Goal: Task Accomplishment & Management: Use online tool/utility

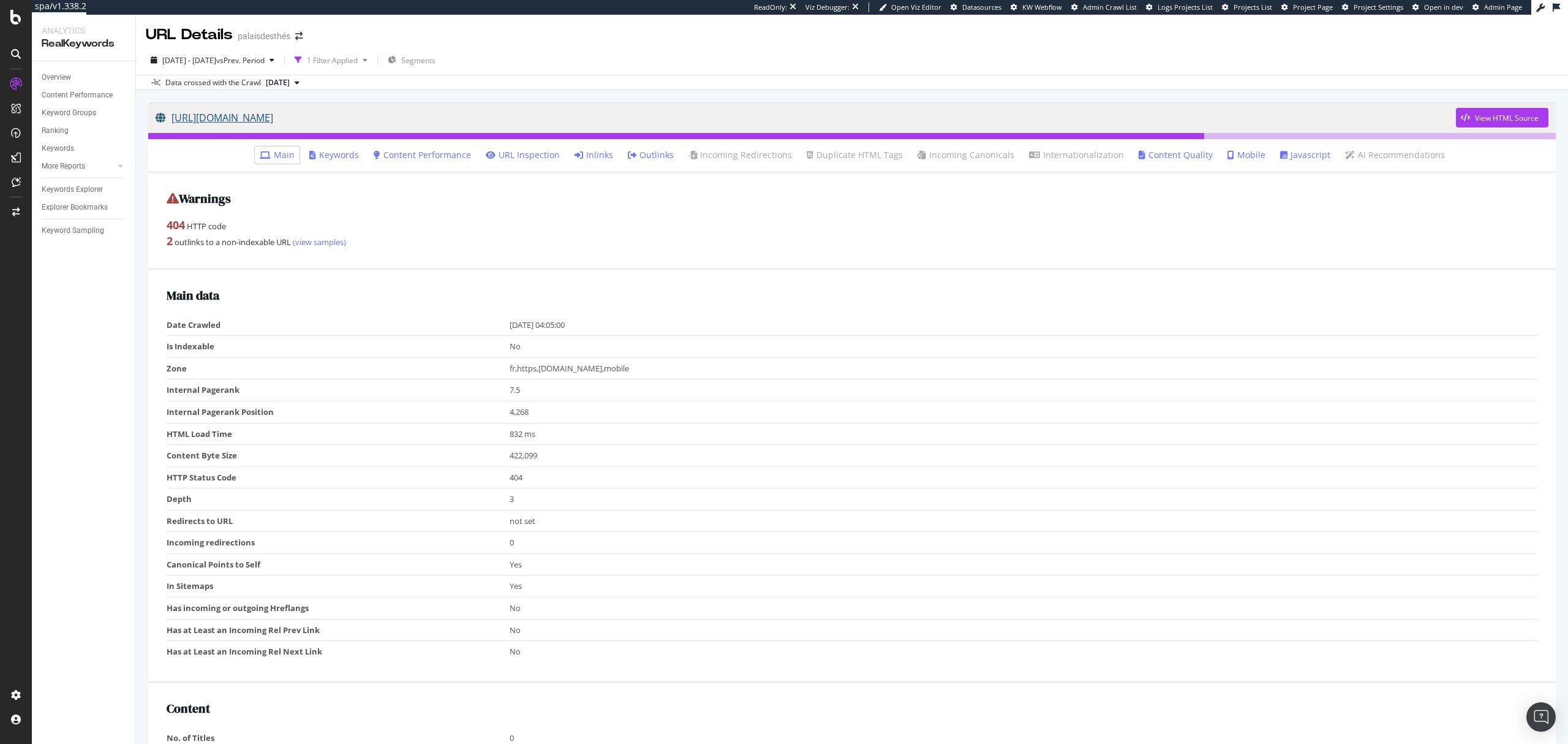
click at [378, 120] on link "[URL][DOMAIN_NAME]" at bounding box center [806, 117] width 1300 height 31
click at [1478, 122] on div "View HTML Source" at bounding box center [1507, 118] width 64 height 10
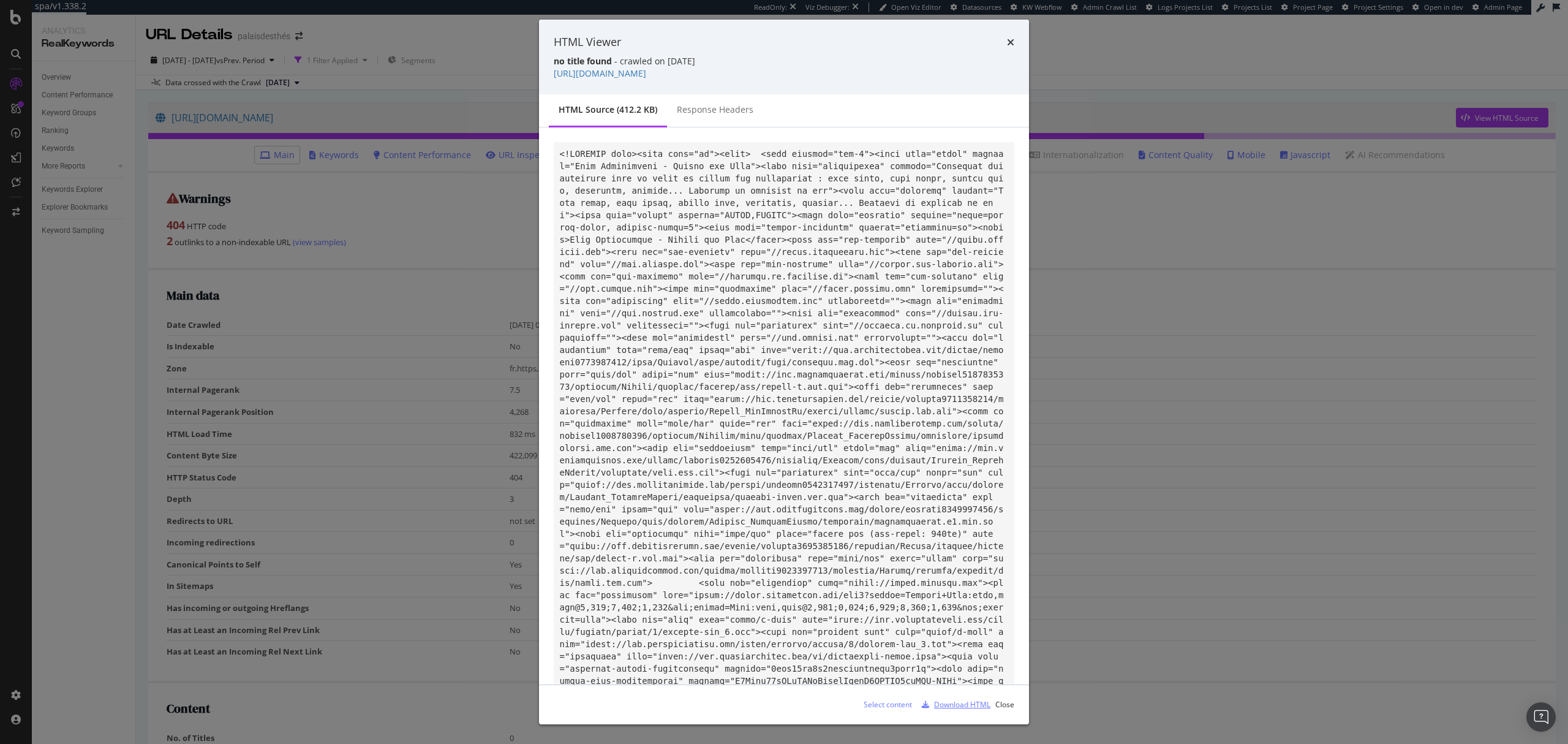
click at [958, 707] on div "Download HTML" at bounding box center [962, 704] width 56 height 10
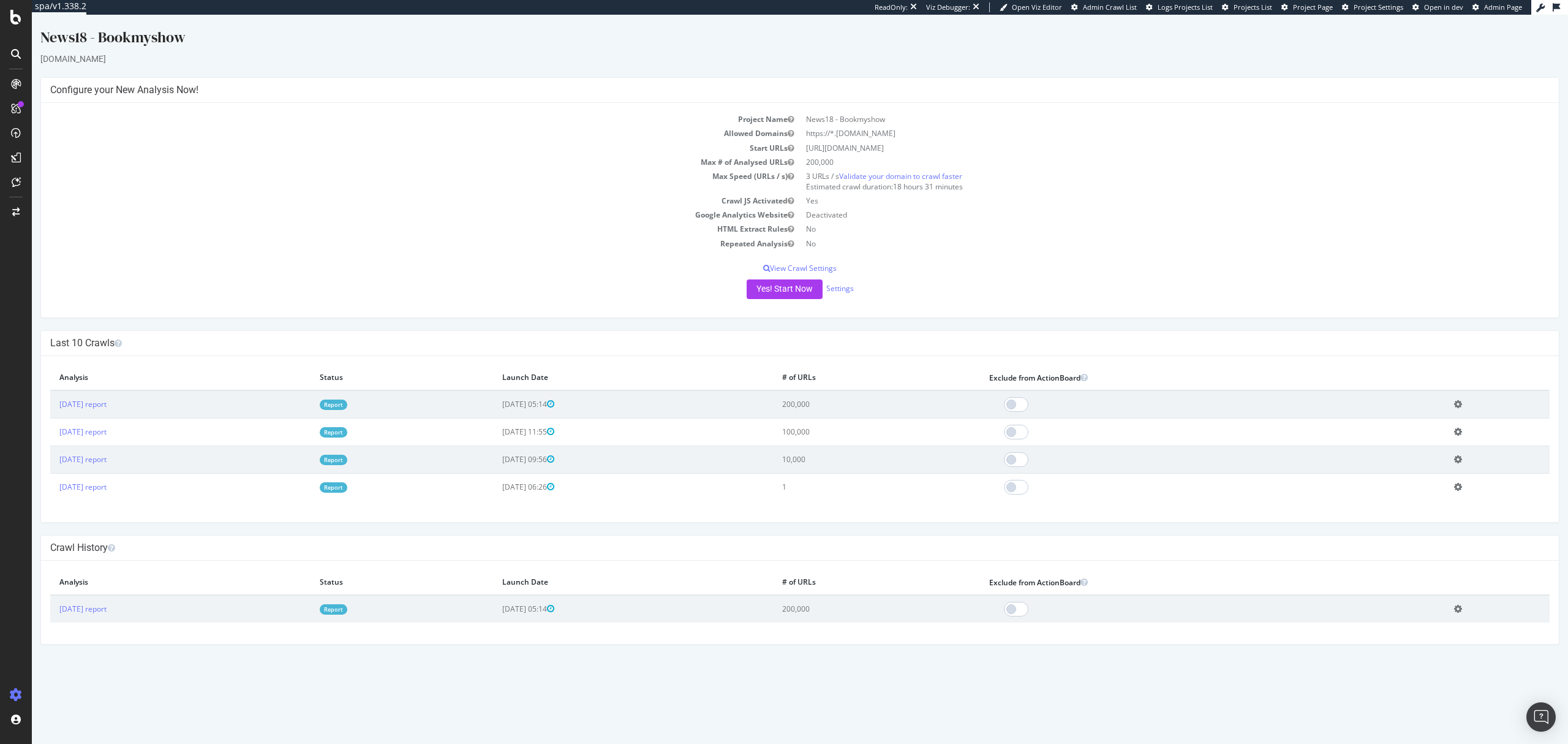
click at [348, 405] on link "Report" at bounding box center [333, 405] width 27 height 10
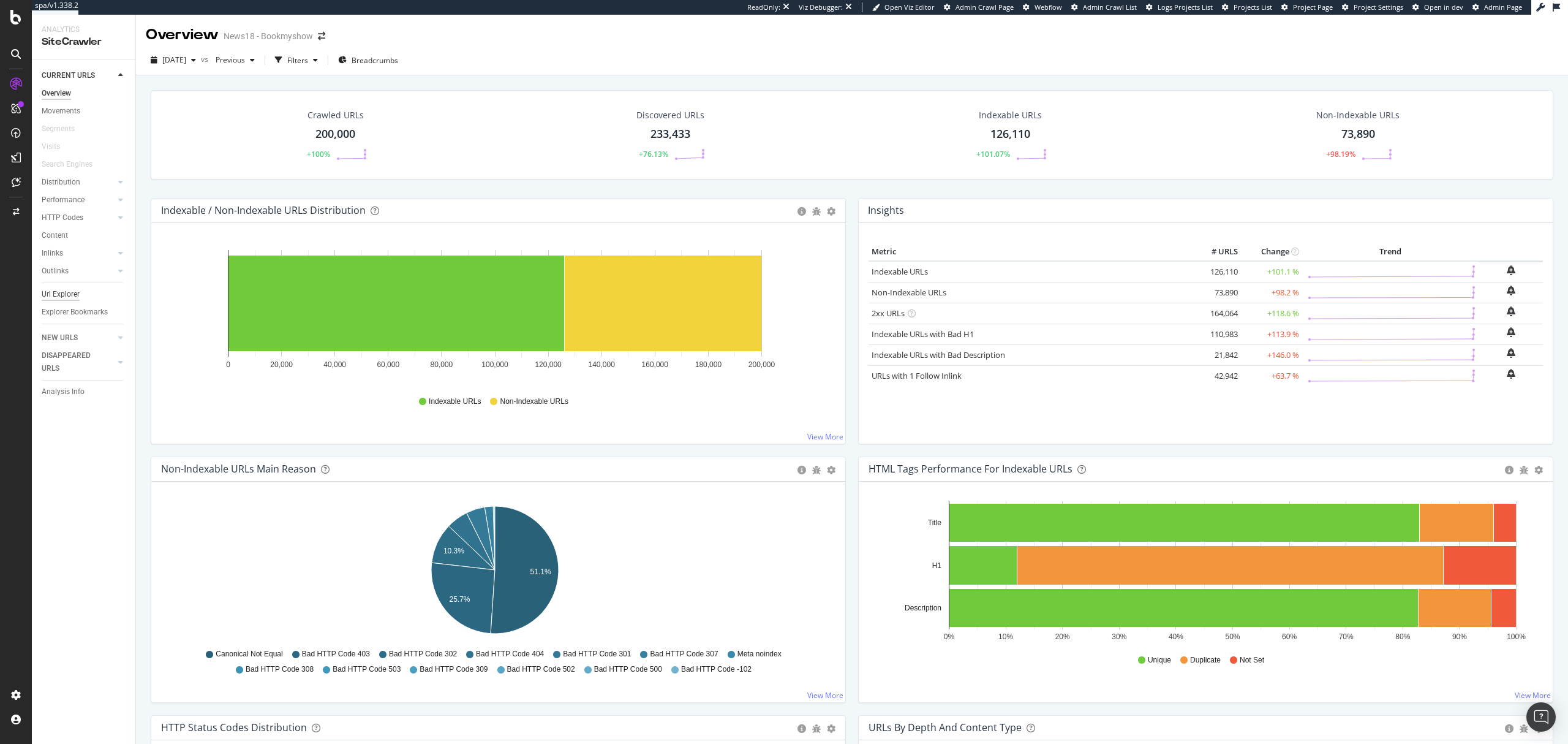
click at [71, 290] on div "Url Explorer" at bounding box center [60, 294] width 38 height 13
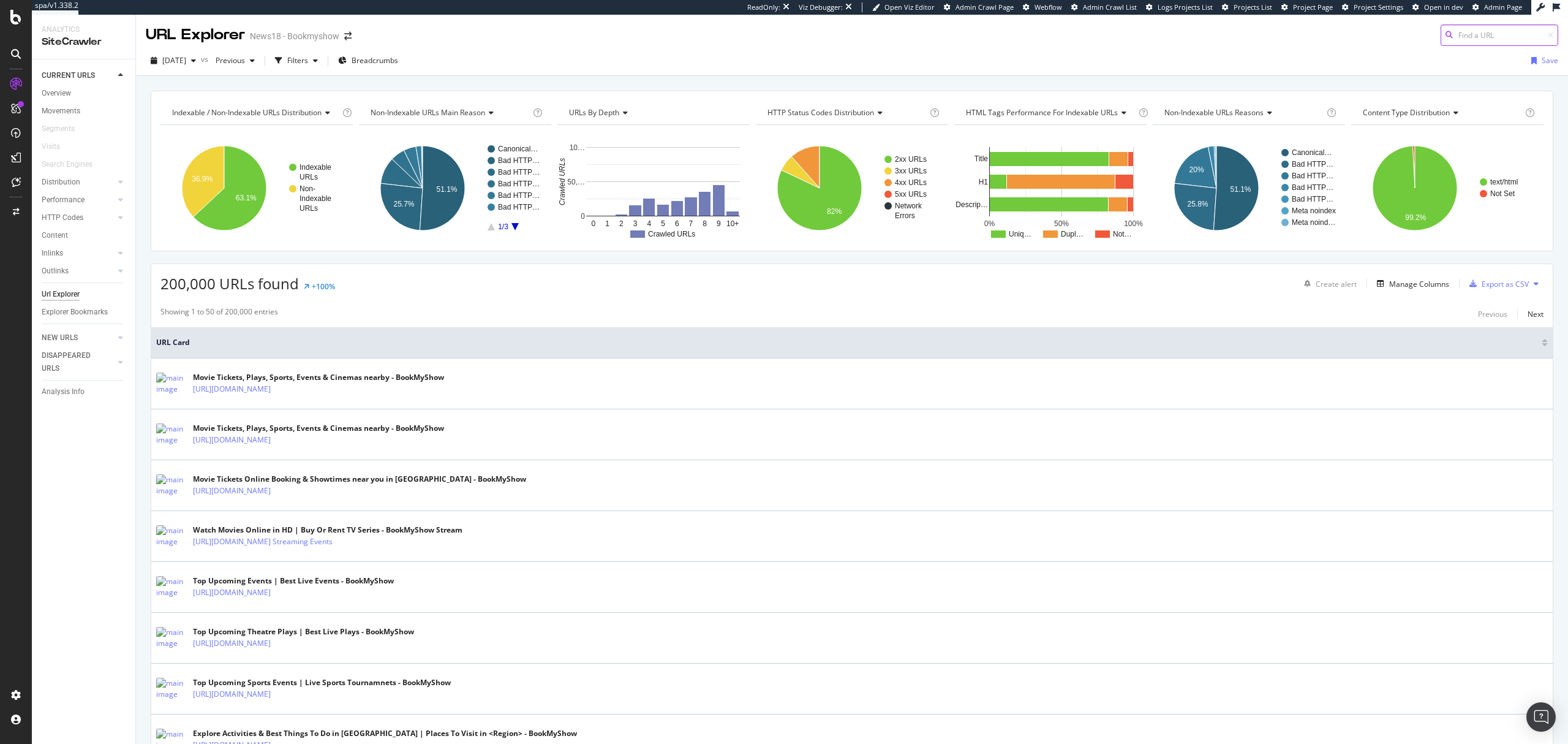
click at [1456, 33] on input at bounding box center [1499, 35] width 117 height 21
paste input "https://in.bookmyshow.com/explore/things-to-do-mumbai"
type input "https://in.bookmyshow.com/explore/things-to-do-mumbai"
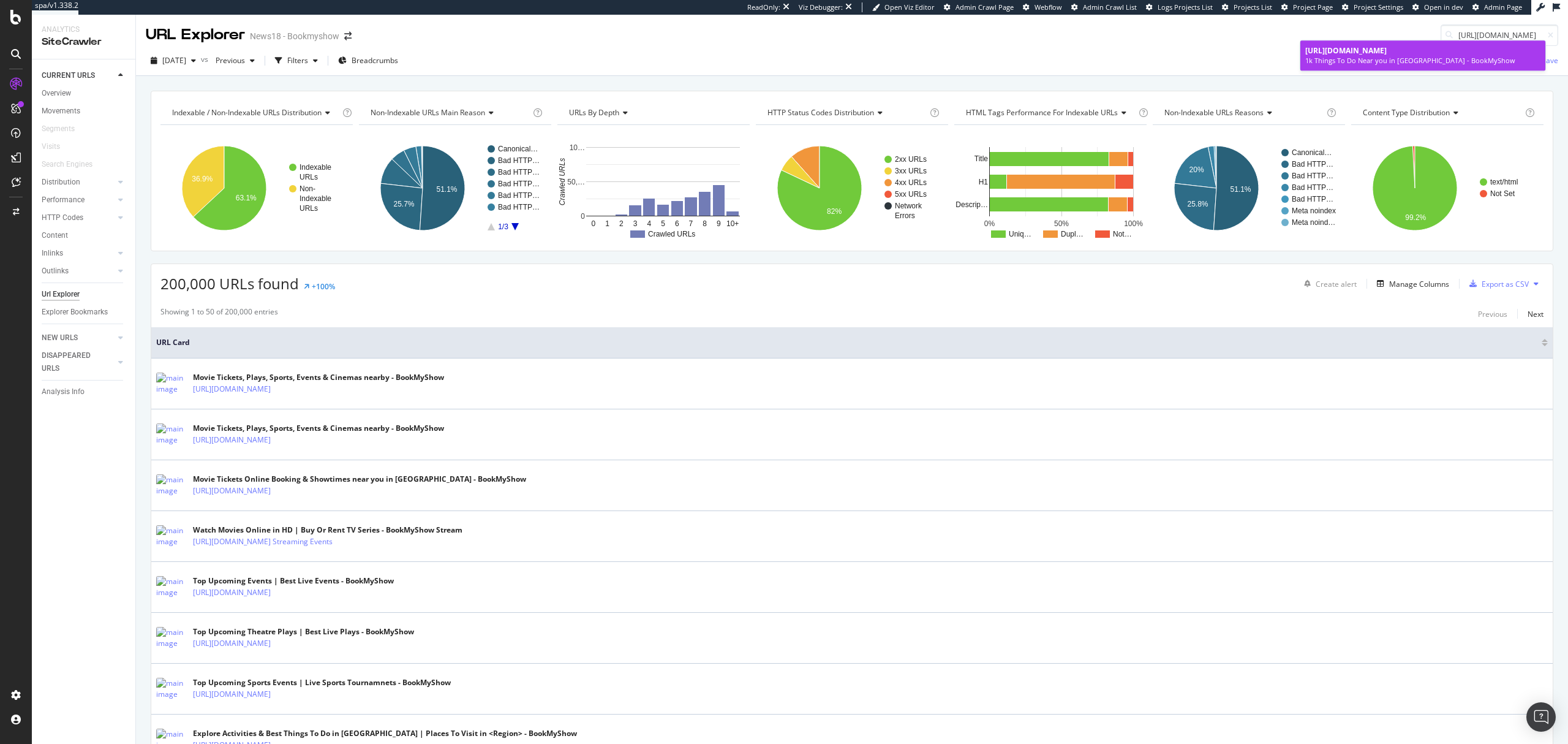
click at [1425, 56] on div "1k Things To Do Near you in Mumbai - BookMyShow" at bounding box center [1423, 61] width 235 height 10
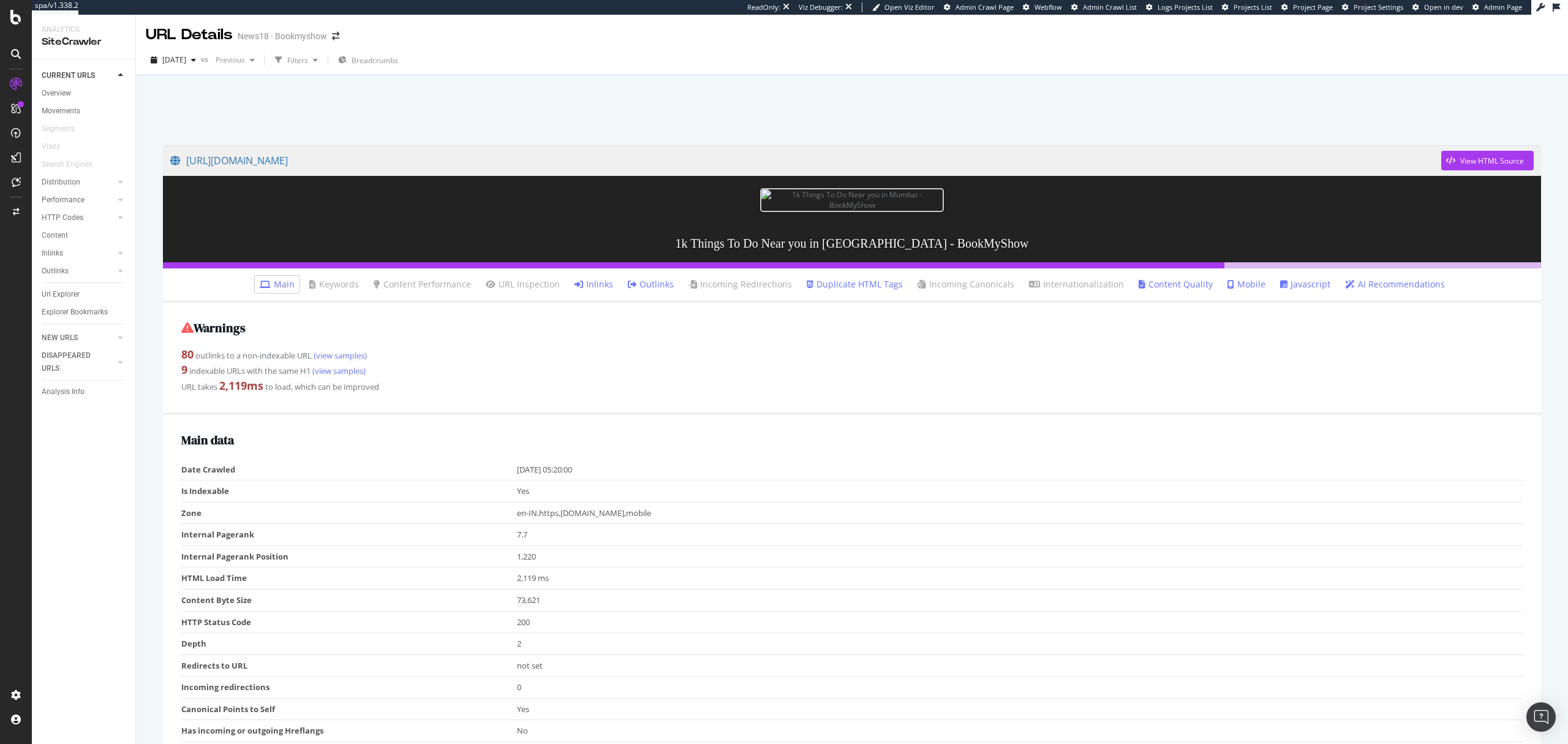
click at [1175, 280] on link "Content Quality" at bounding box center [1175, 284] width 74 height 12
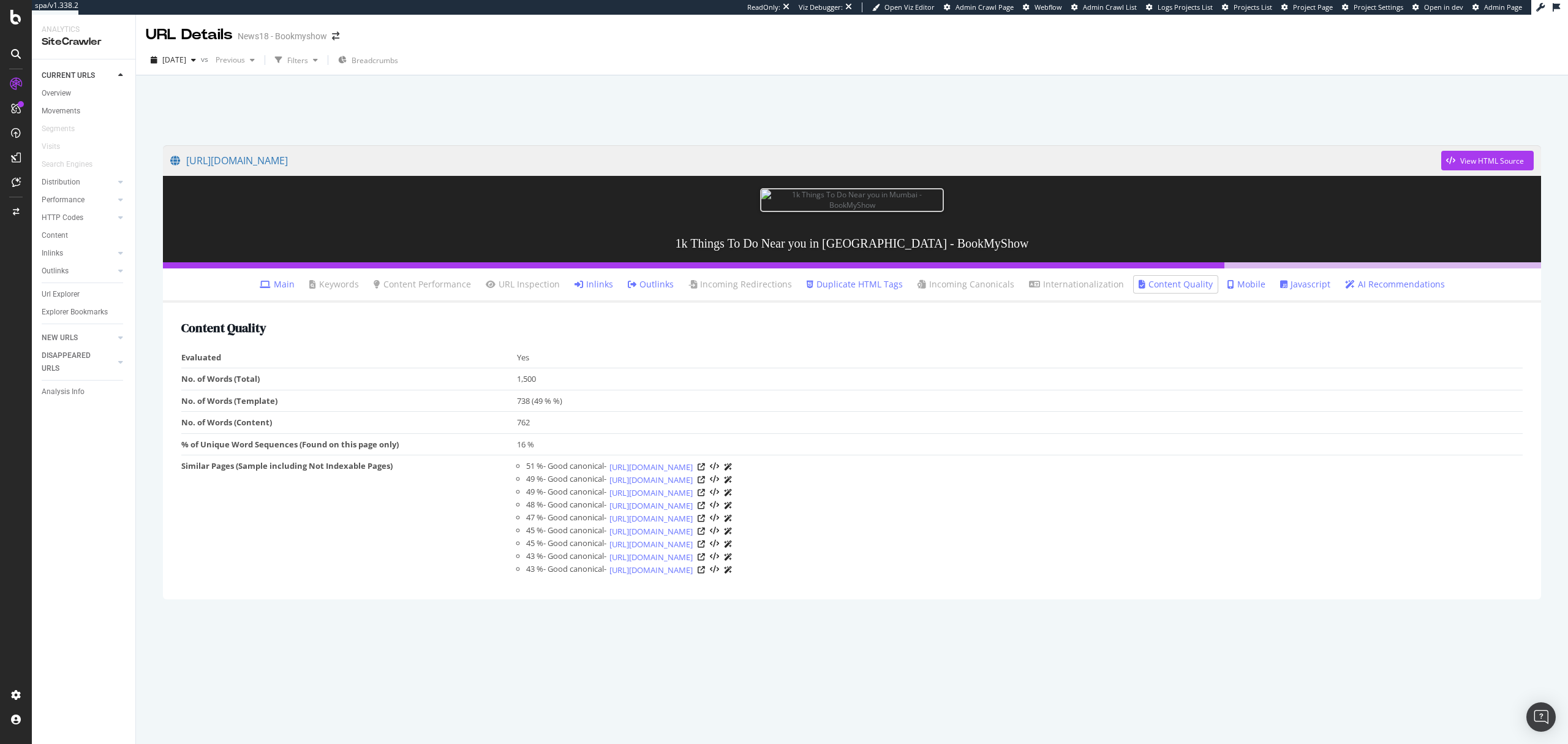
click at [865, 288] on link "Duplicate HTML Tags" at bounding box center [854, 284] width 96 height 12
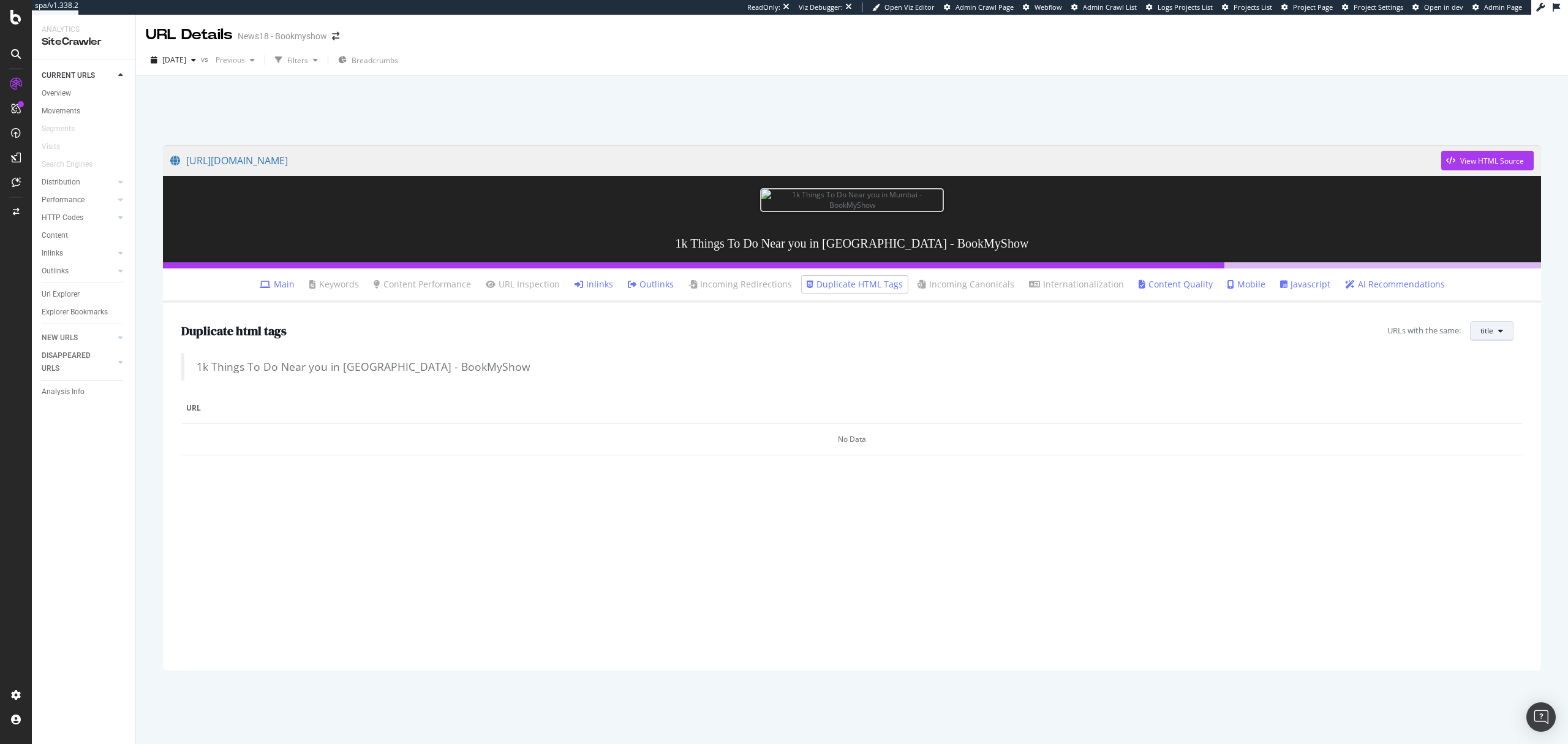
click at [1486, 331] on span "title" at bounding box center [1486, 331] width 13 height 10
click at [1486, 378] on span "H1" at bounding box center [1500, 378] width 39 height 11
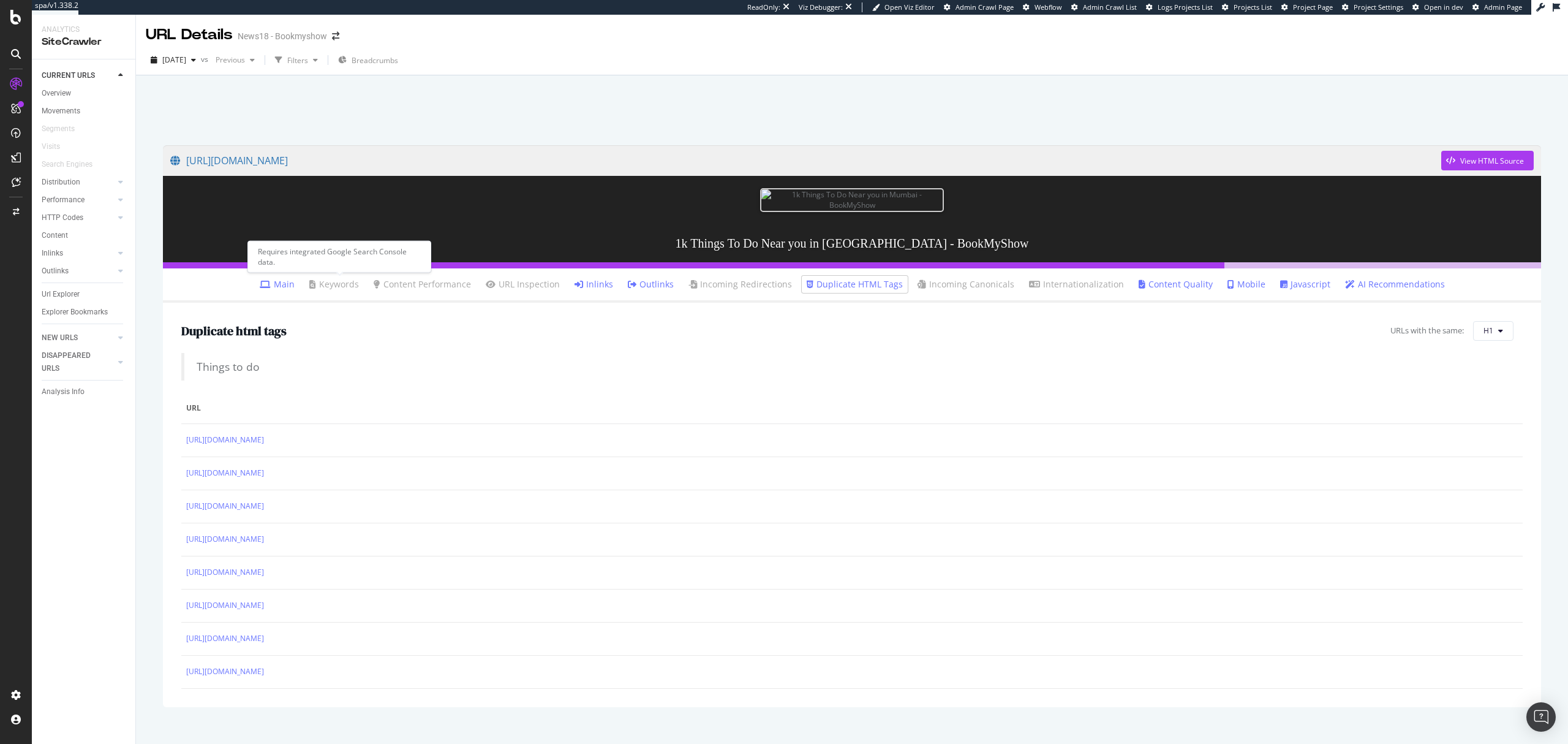
click at [280, 282] on link "Main" at bounding box center [277, 284] width 35 height 12
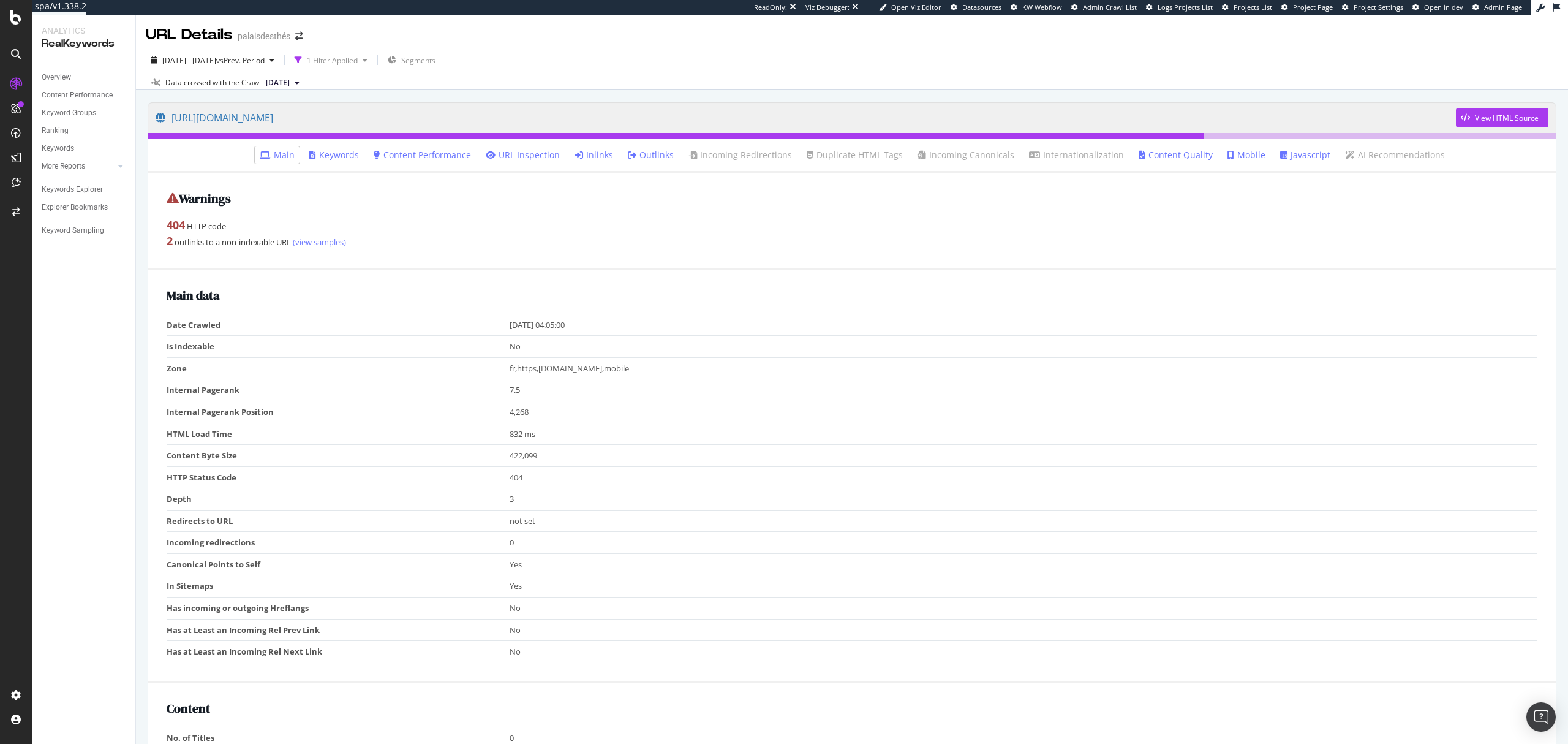
click at [304, 84] on button "[DATE]" at bounding box center [282, 82] width 43 height 14
click at [341, 120] on div "6.9K URLs" at bounding box center [325, 123] width 34 height 11
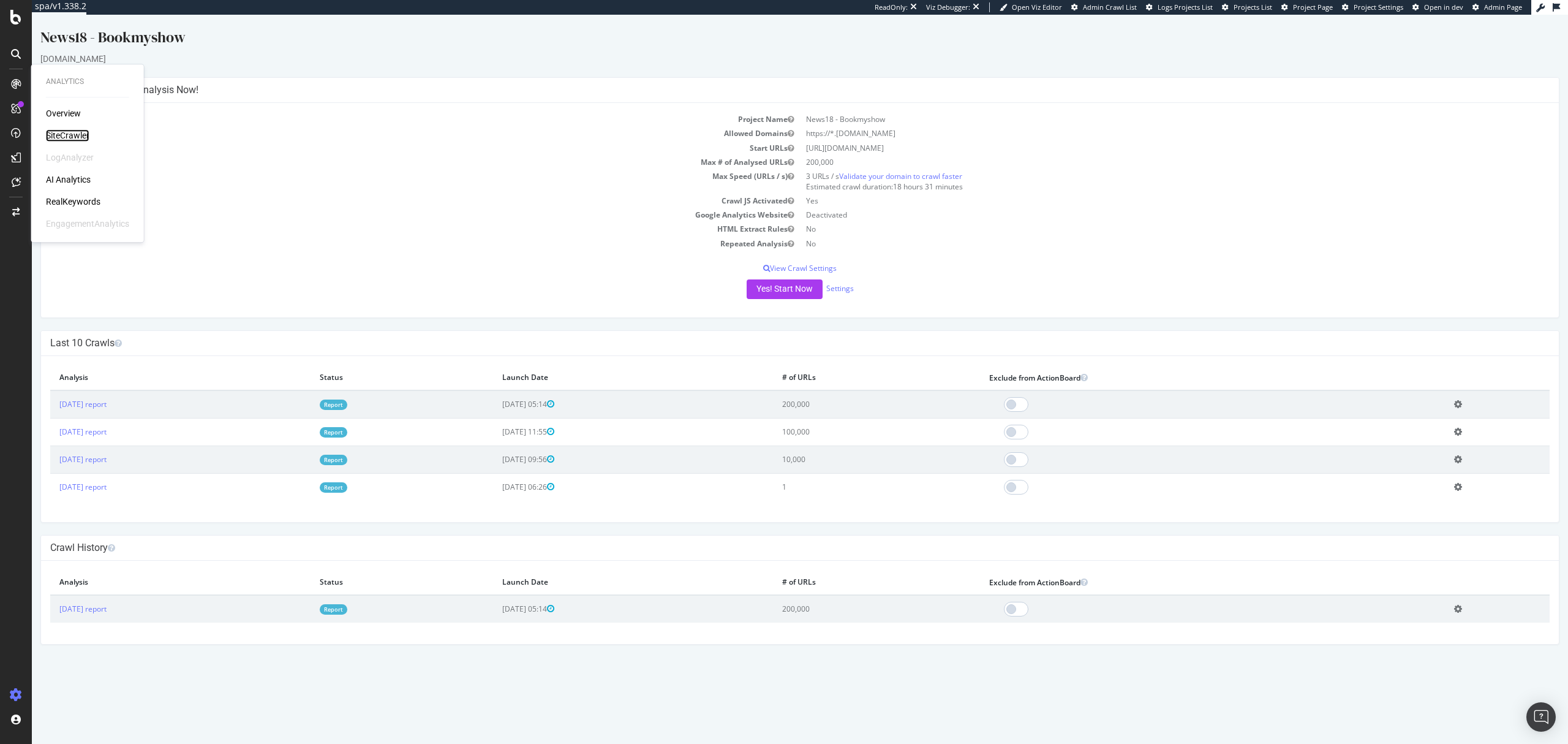
click at [52, 131] on div "SiteCrawler" at bounding box center [67, 135] width 43 height 12
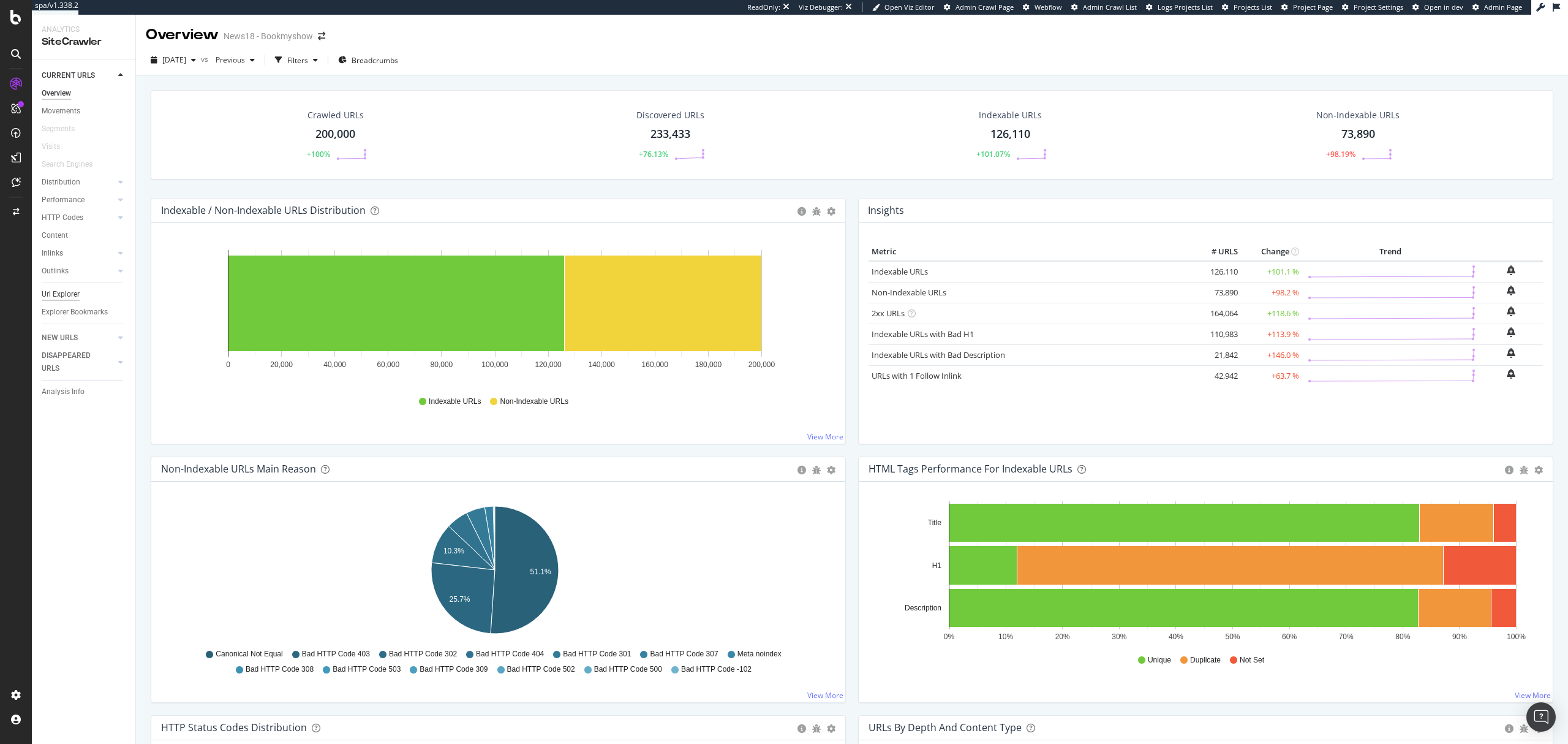
click at [44, 293] on div "Url Explorer" at bounding box center [60, 294] width 38 height 13
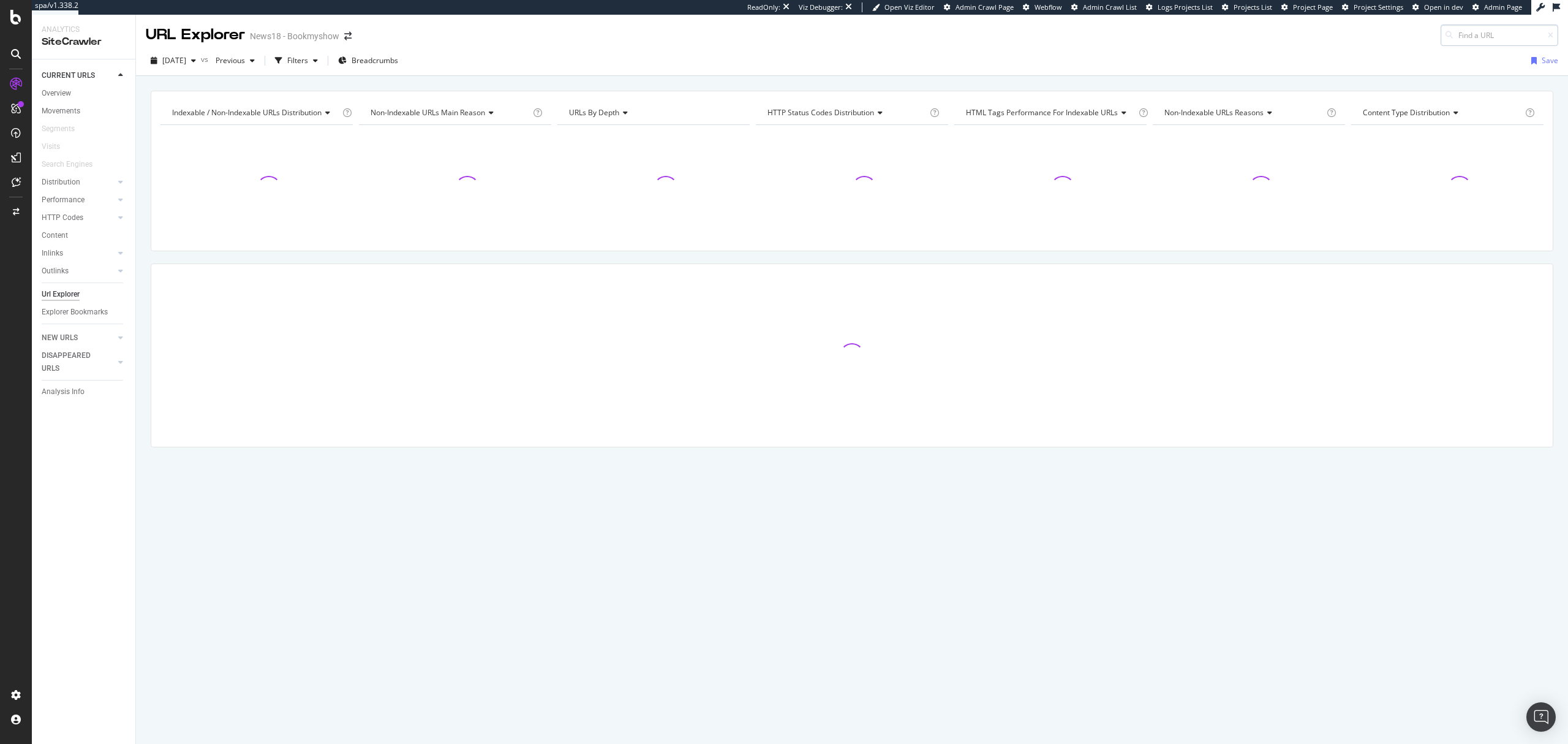
click at [1175, 31] on input at bounding box center [1499, 35] width 117 height 21
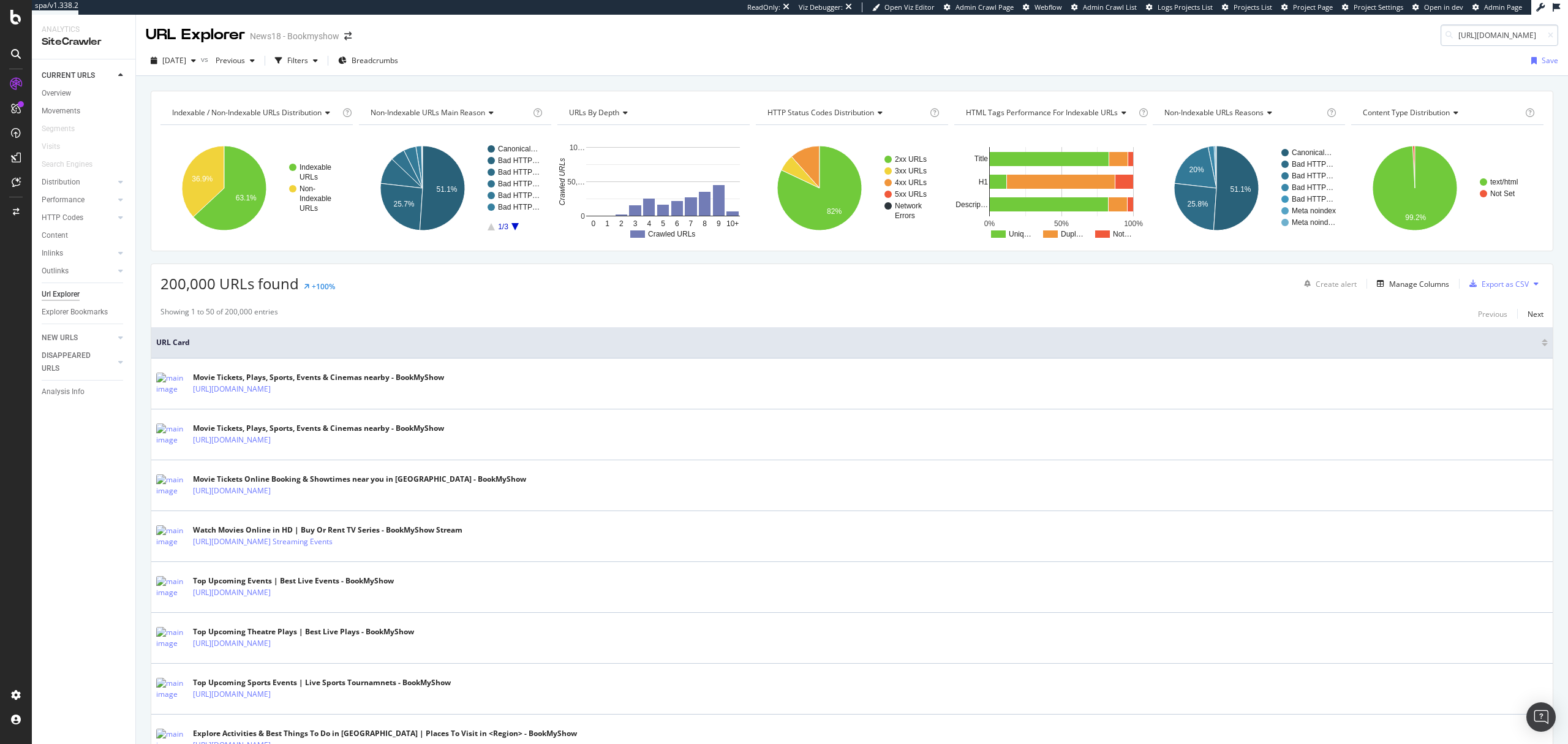
scroll to position [0, 97]
type input "https://in.bookmyshow.com/explore/trekking-mumbai"
click at [1175, 64] on div "Best Trekking Places, Night Treks, One Day & Easy Trails Near Mumbai - BookMySh…" at bounding box center [1423, 65] width 235 height 19
click at [1471, 34] on input at bounding box center [1499, 35] width 117 height 21
paste input "https://in.bookmyshow.com/explore/water-parks-mumbai"
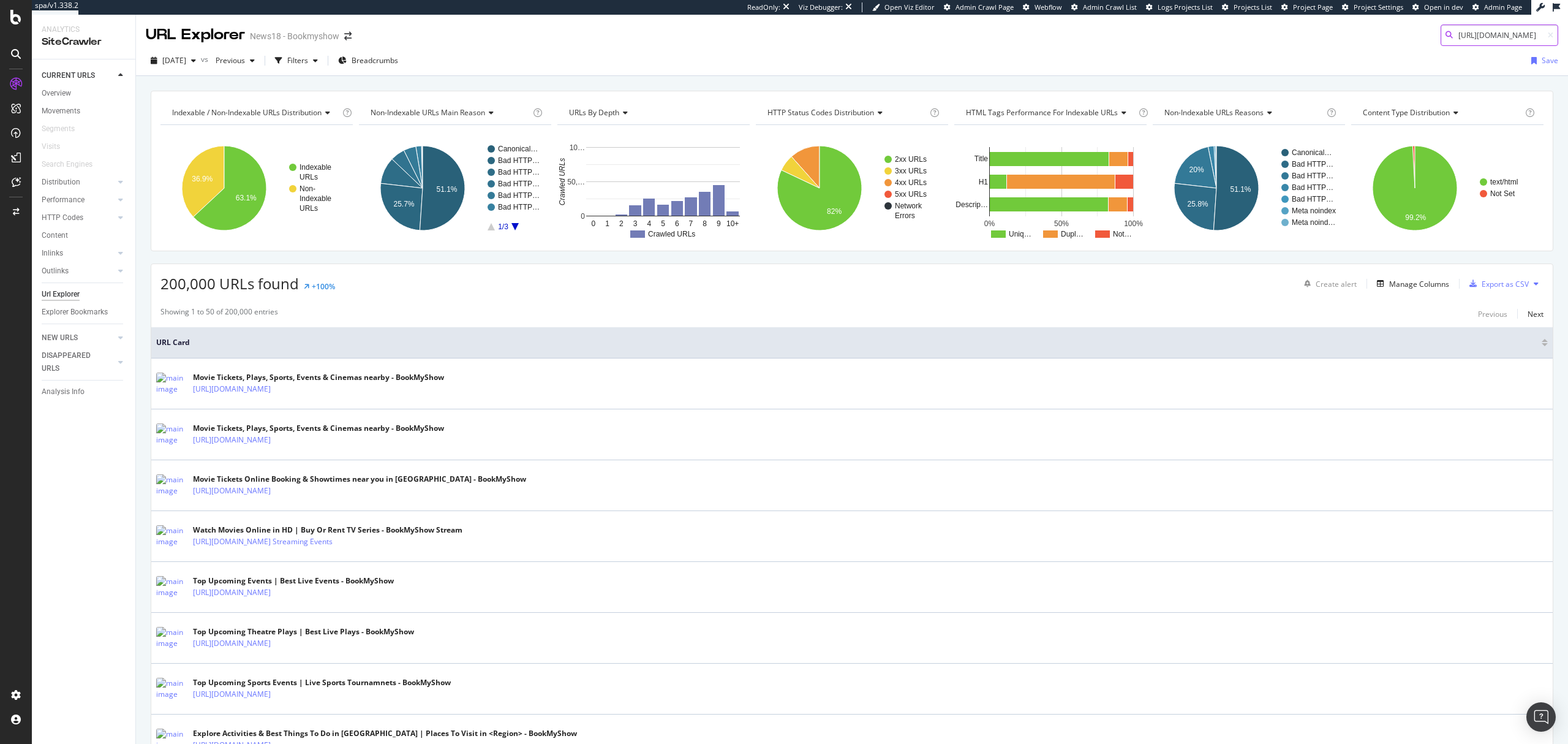
scroll to position [0, 110]
type input "https://in.bookmyshow.com/explore/water-parks-mumbai"
click at [1453, 55] on div "https://in.bookmyshow.com/explore/water-parks-mumbai" at bounding box center [1423, 50] width 235 height 10
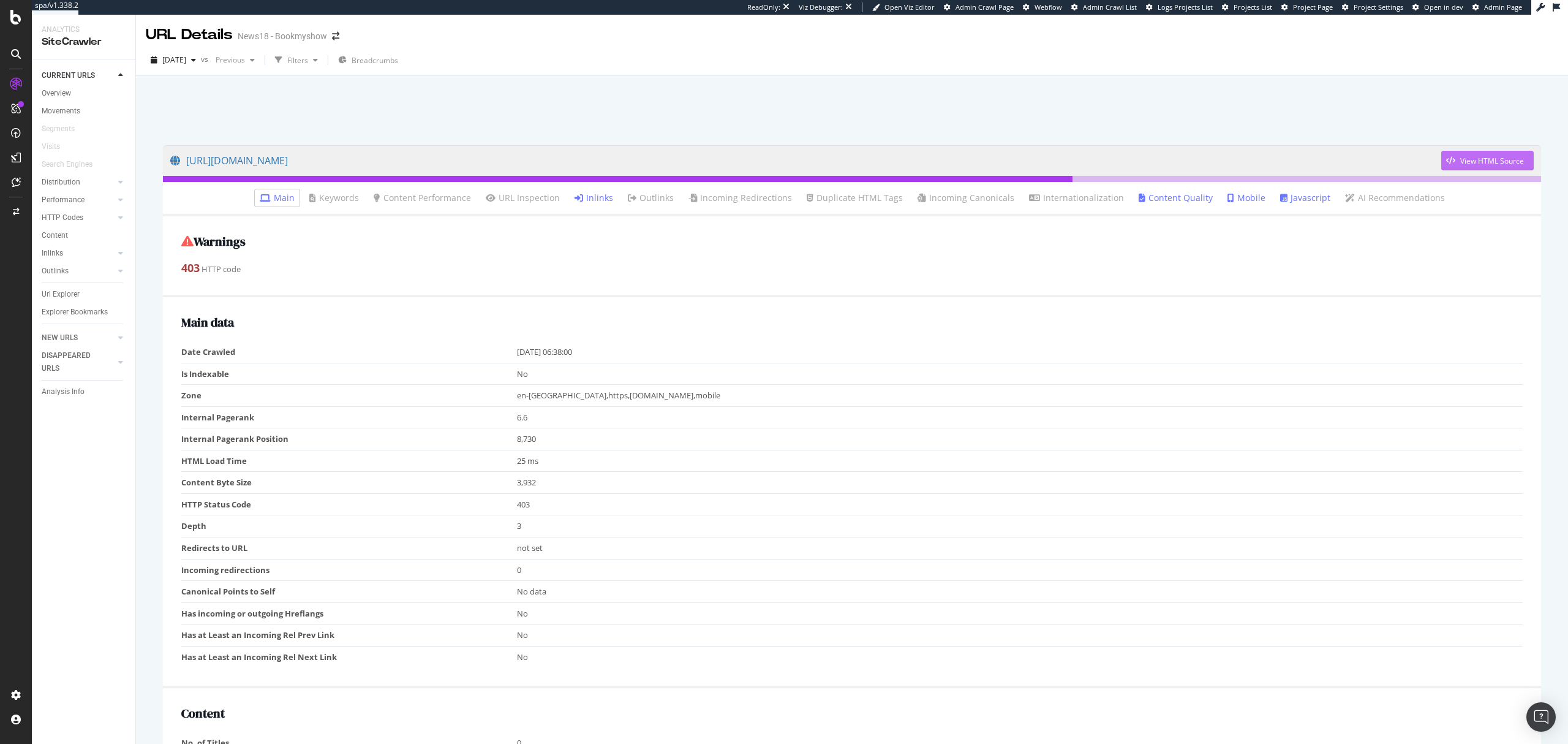
click at [1491, 161] on div "View HTML Source" at bounding box center [1492, 161] width 64 height 10
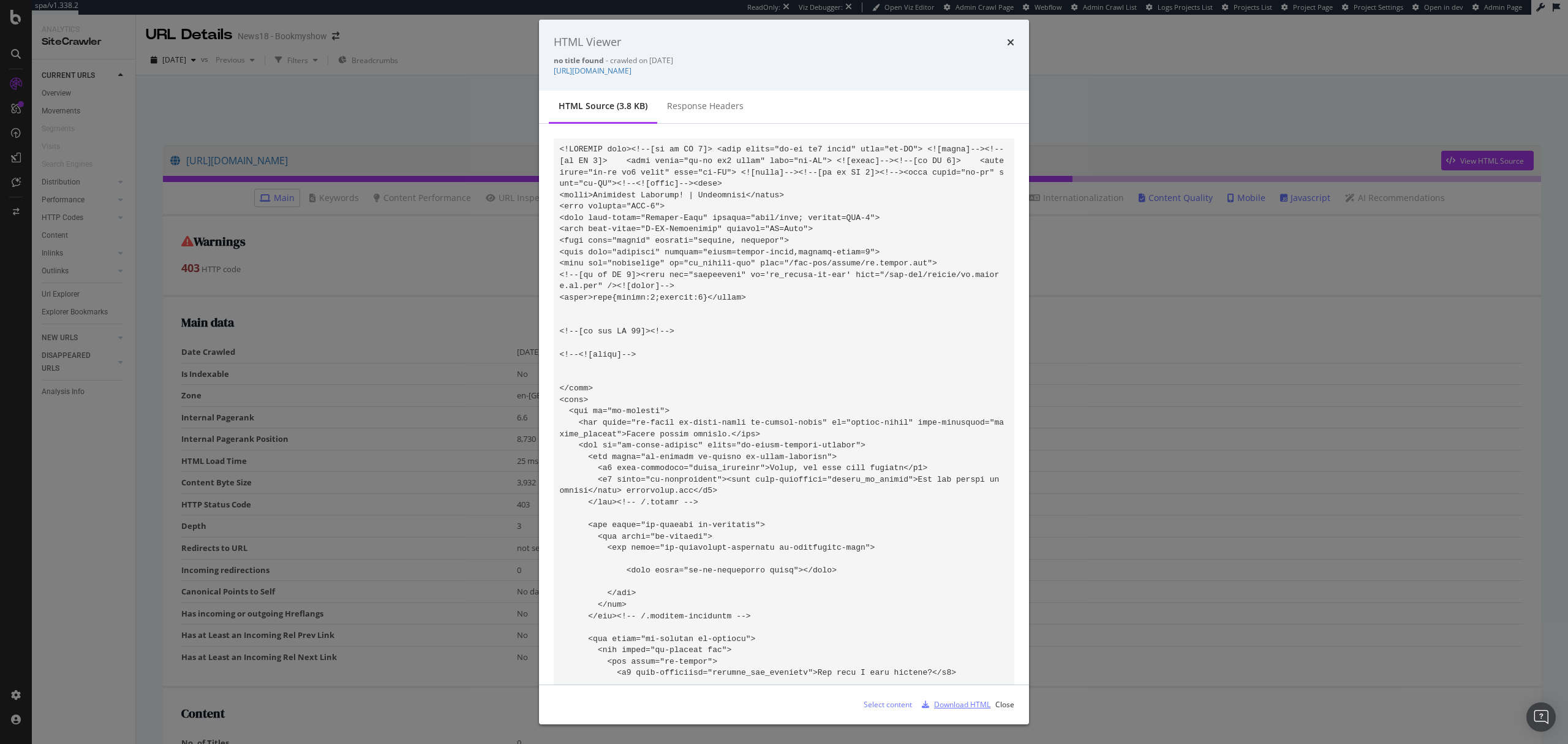
click at [960, 707] on div "Download HTML" at bounding box center [962, 704] width 56 height 10
click at [1005, 38] on div "HTML Viewer" at bounding box center [784, 42] width 461 height 16
click at [1010, 43] on icon "times" at bounding box center [1010, 43] width 8 height 10
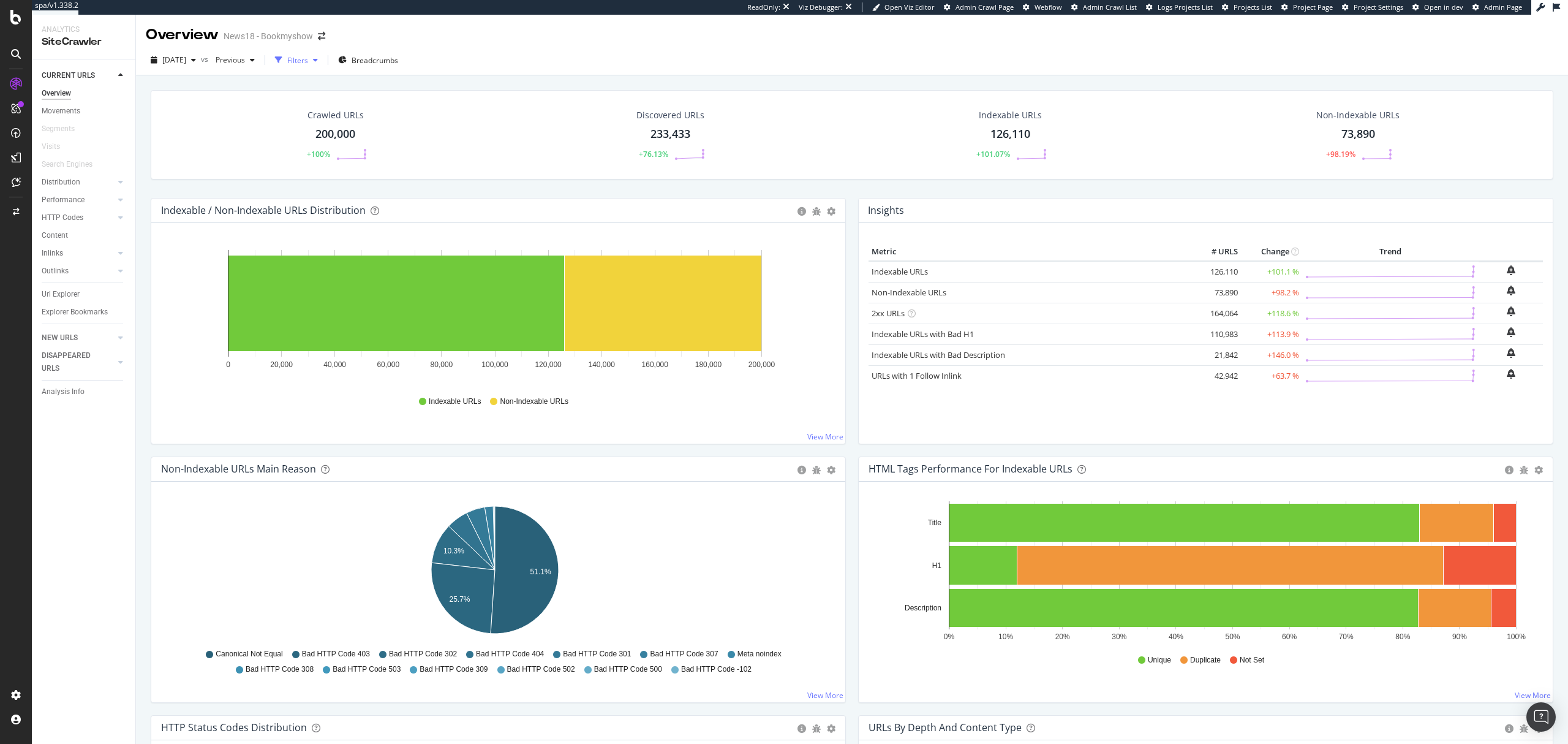
click at [287, 56] on div "button" at bounding box center [279, 60] width 17 height 17
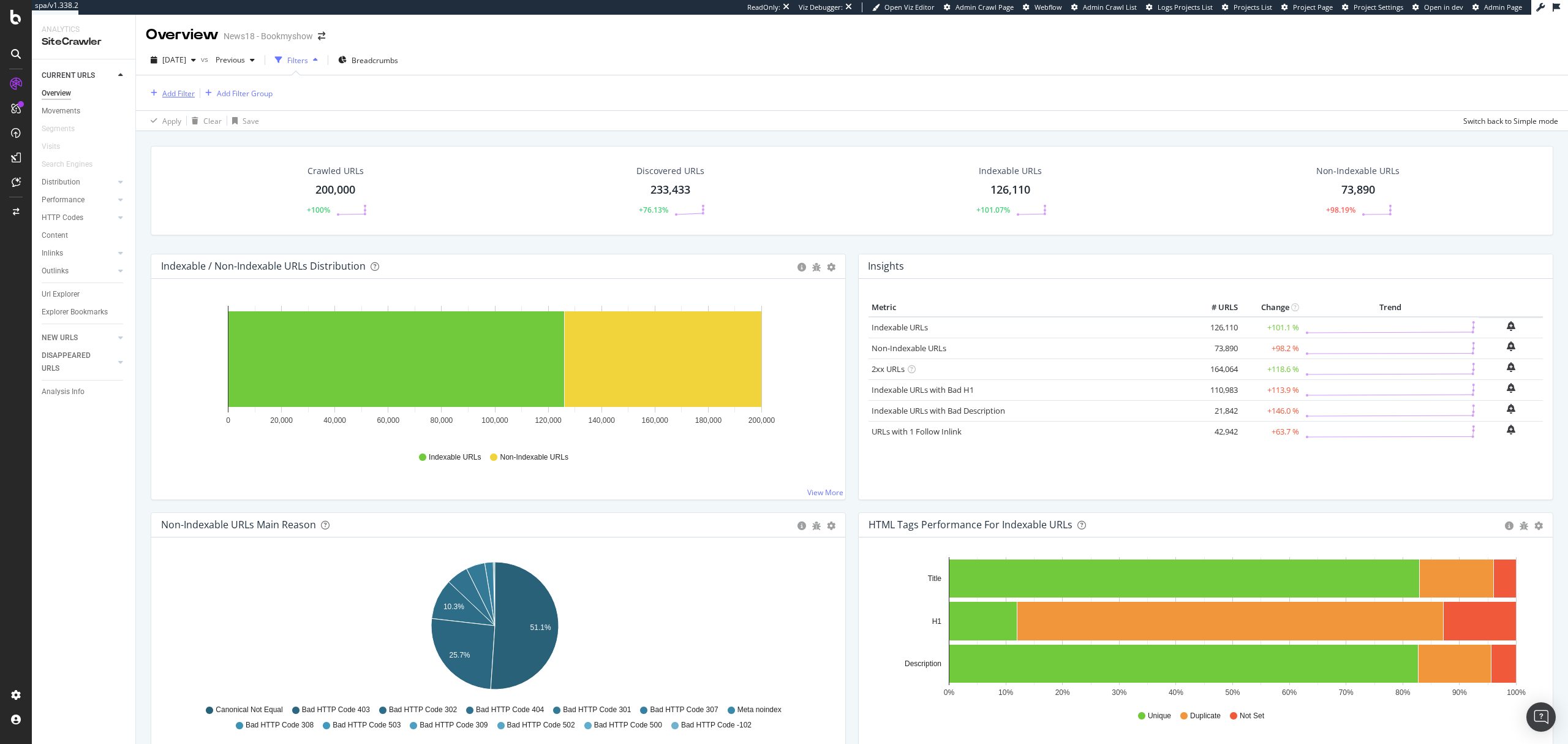
click at [170, 92] on div "Add Filter" at bounding box center [178, 94] width 32 height 10
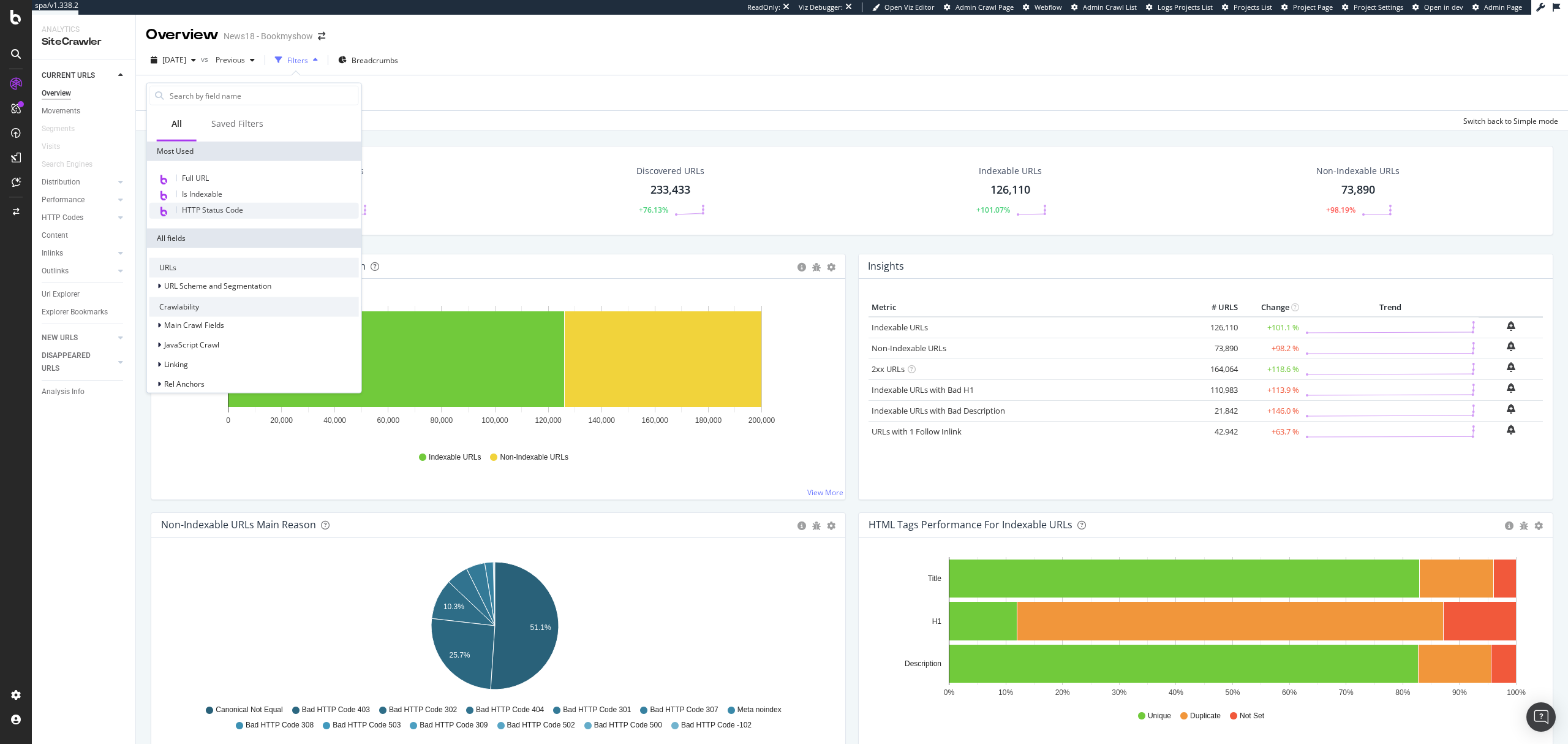
click at [216, 207] on span "HTTP Status Code" at bounding box center [212, 210] width 61 height 10
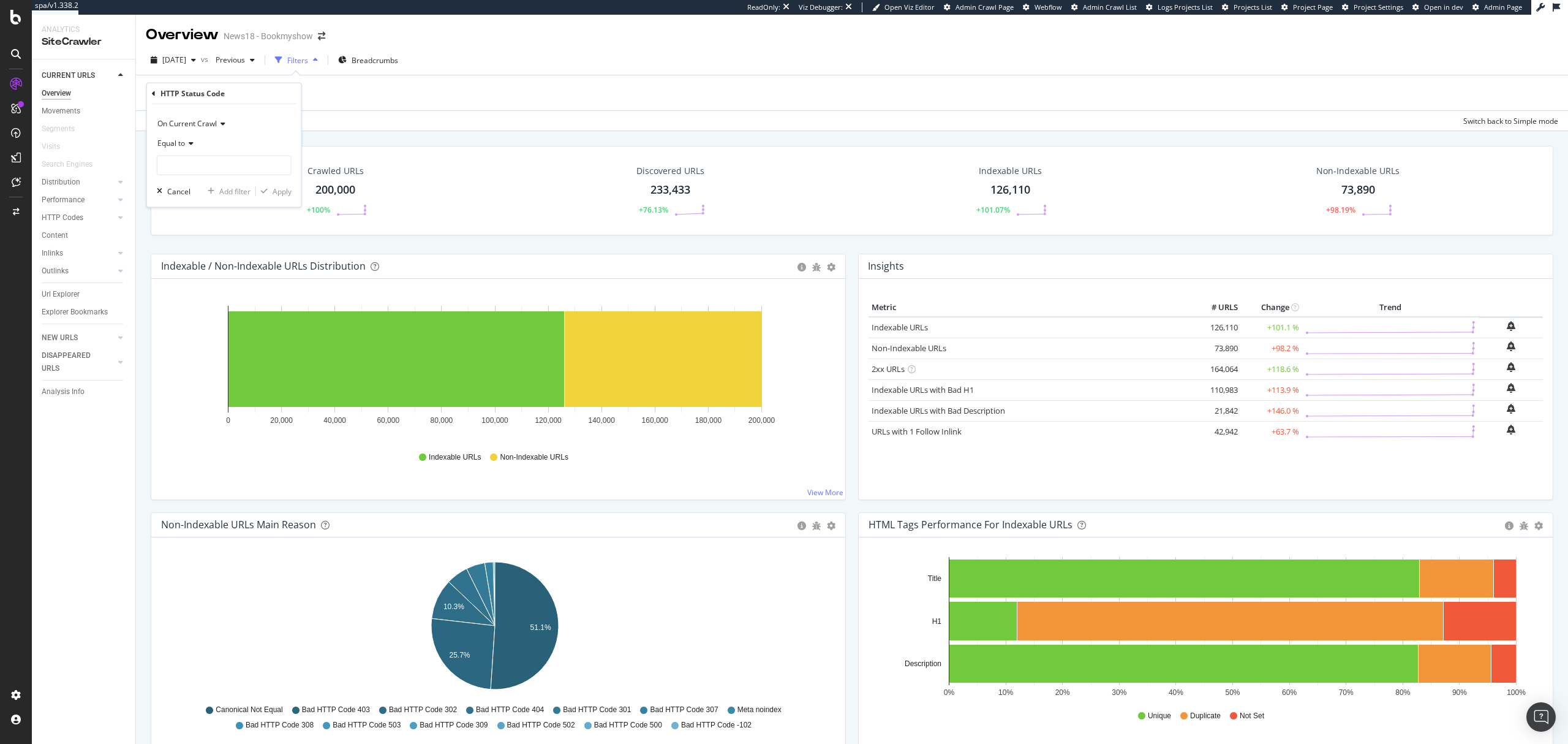
click at [184, 148] on span "Equal to" at bounding box center [171, 143] width 27 height 10
click at [207, 190] on div "Not Equal to" at bounding box center [225, 185] width 131 height 16
click at [219, 173] on input "number" at bounding box center [224, 165] width 135 height 20
click at [216, 192] on span "403" at bounding box center [203, 195] width 86 height 10
type input "403"
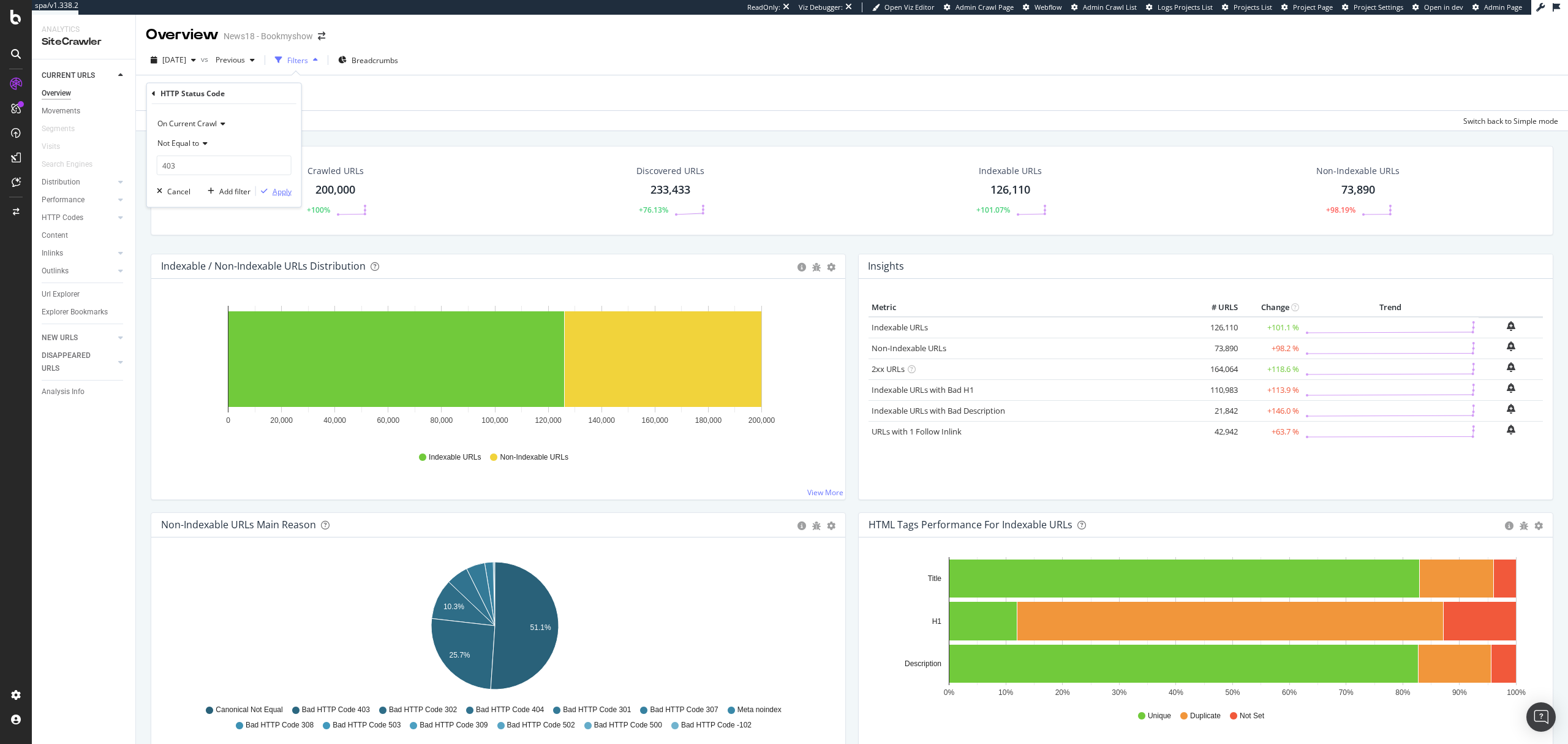
click at [275, 191] on div "Apply" at bounding box center [282, 190] width 19 height 10
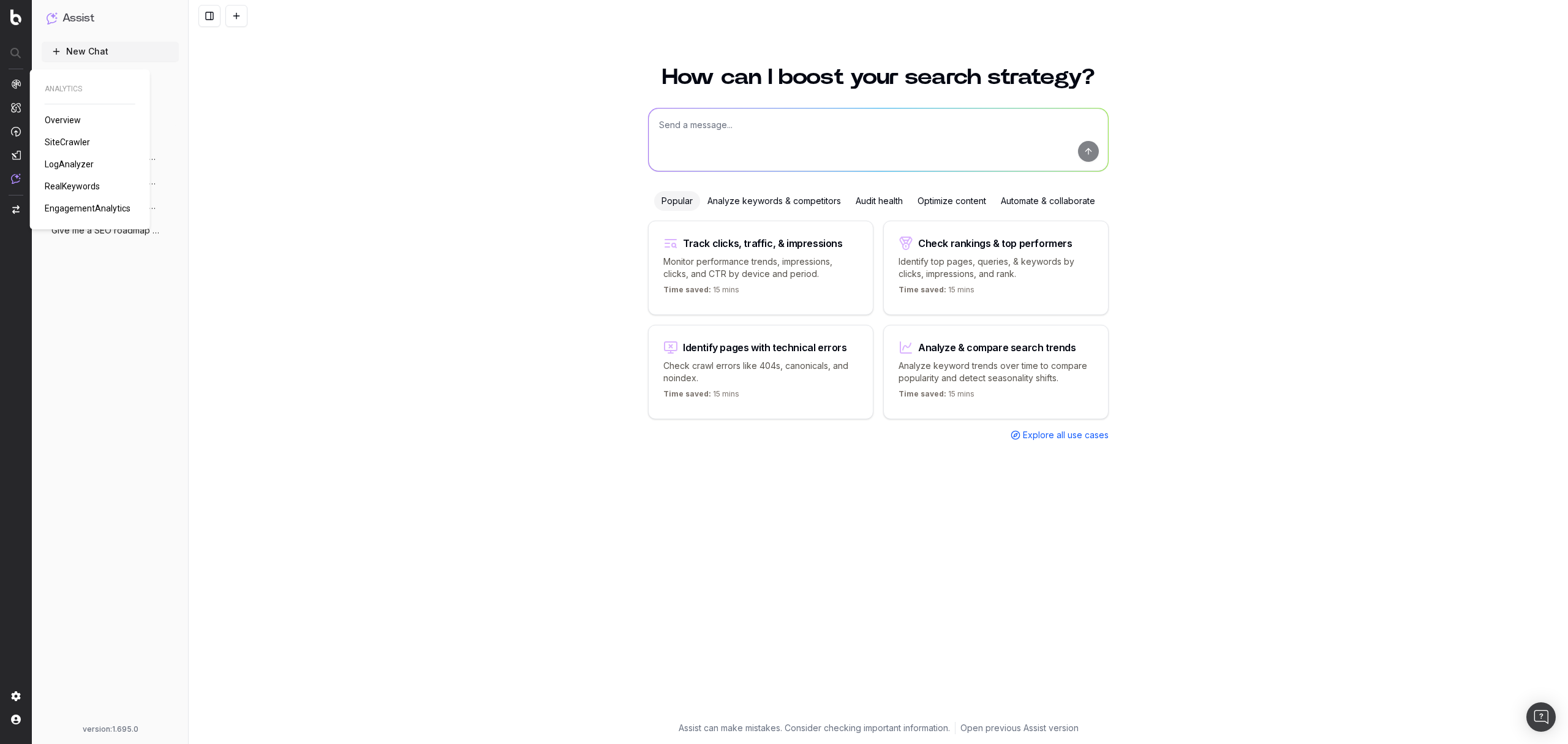
click at [71, 120] on span "Overview" at bounding box center [63, 121] width 37 height 10
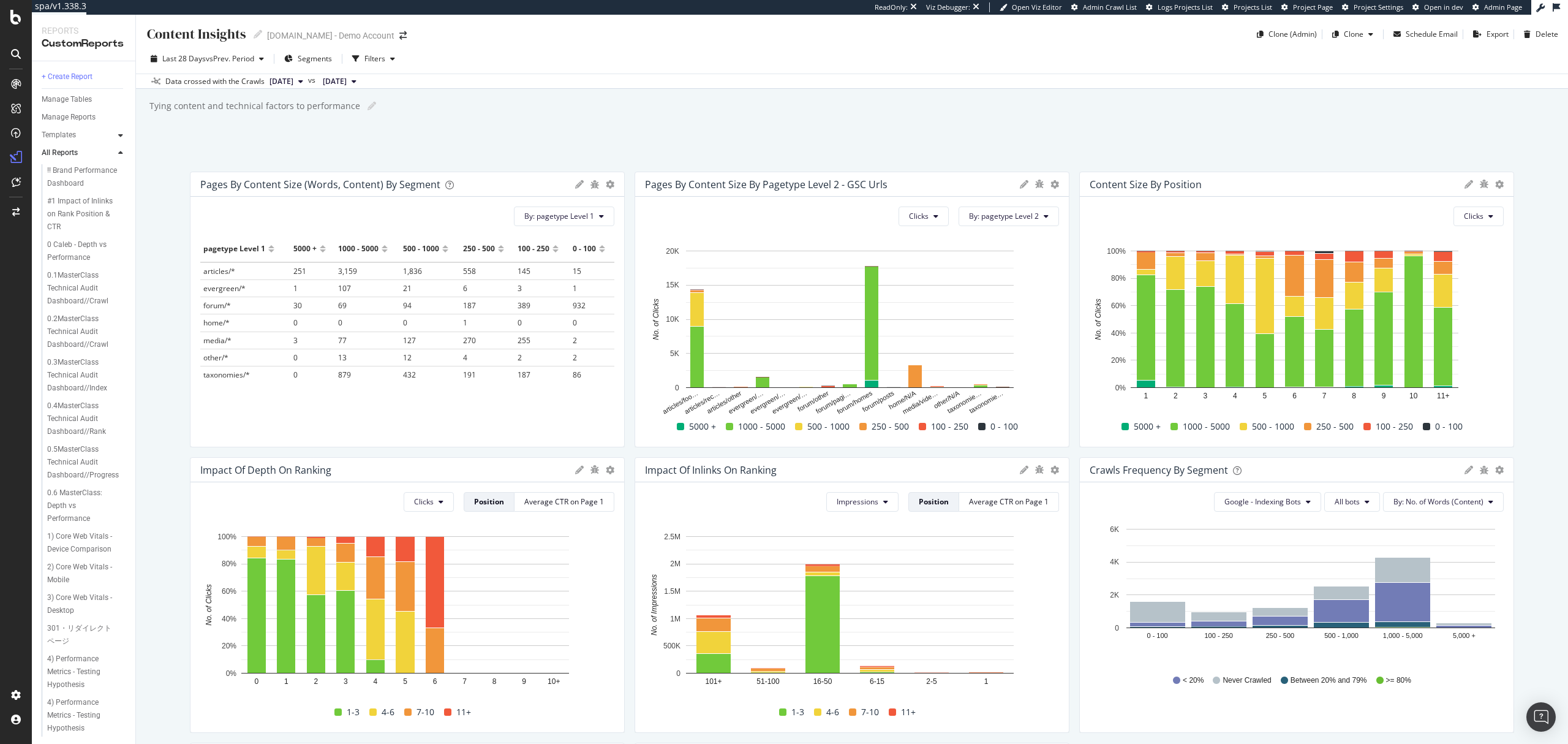
click at [120, 136] on icon at bounding box center [121, 135] width 5 height 8
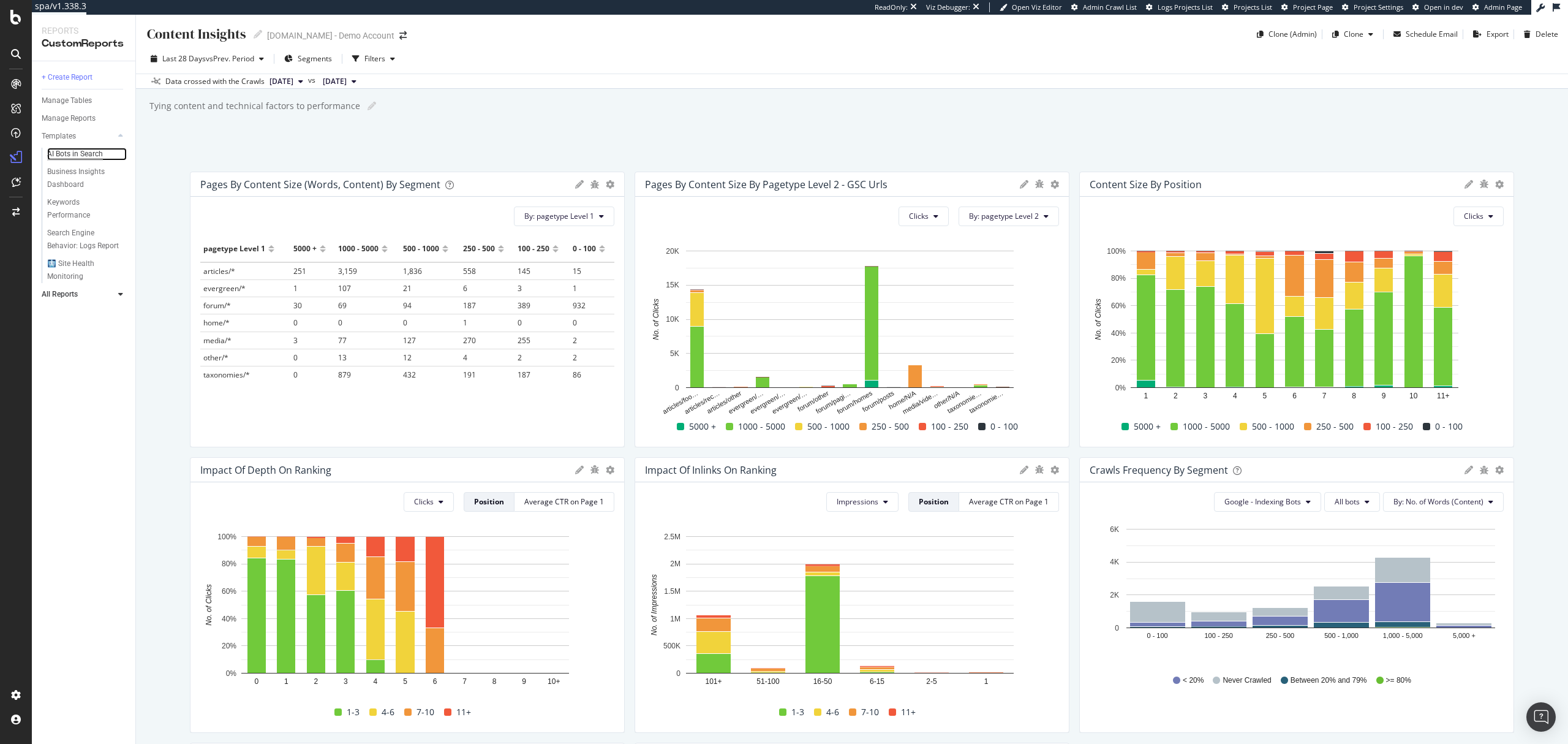
click at [83, 159] on div "AI Bots in Search" at bounding box center [76, 154] width 56 height 13
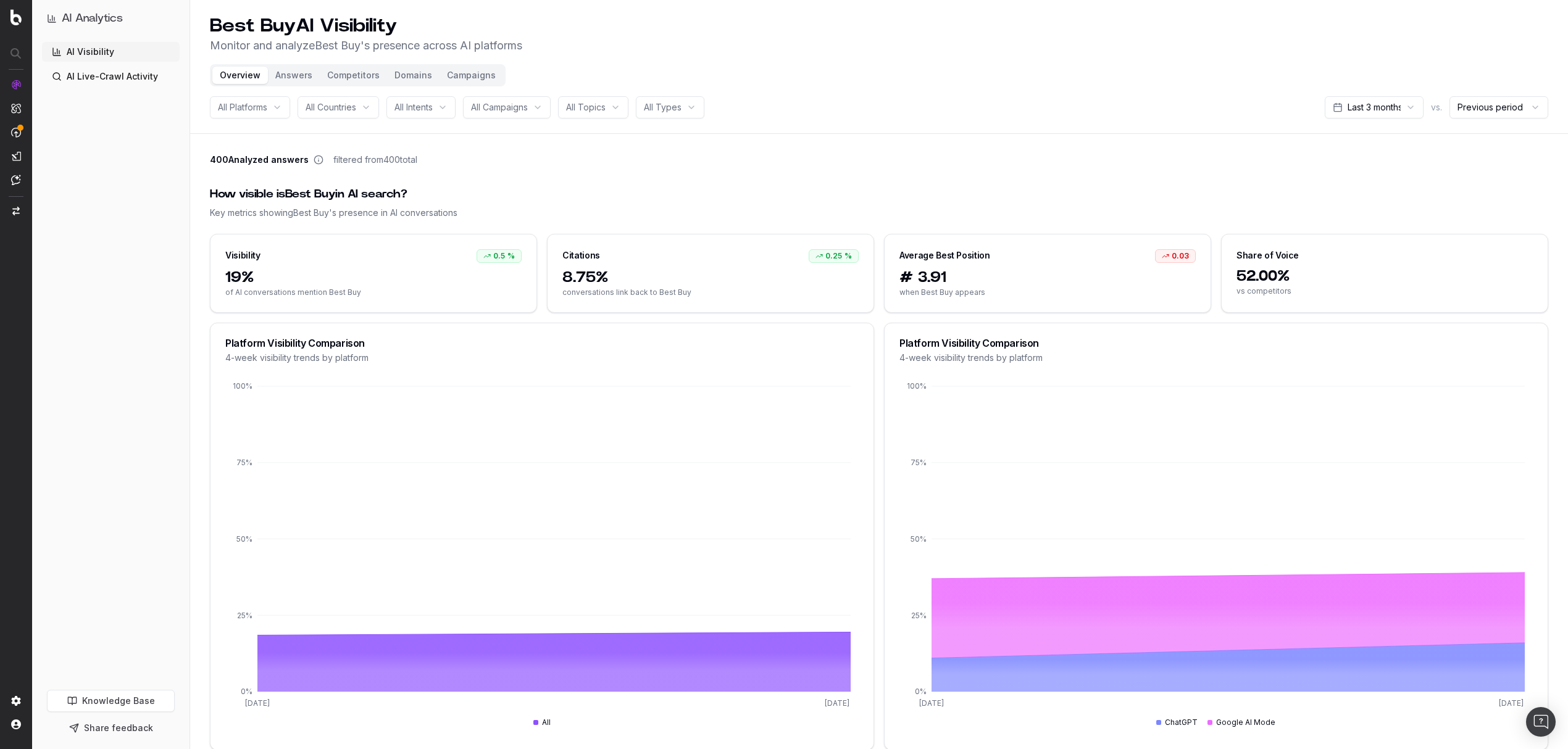
click at [546, 107] on div "All Campaigns" at bounding box center [507, 107] width 87 height 22
click at [399, 73] on button "Domains" at bounding box center [413, 75] width 52 height 17
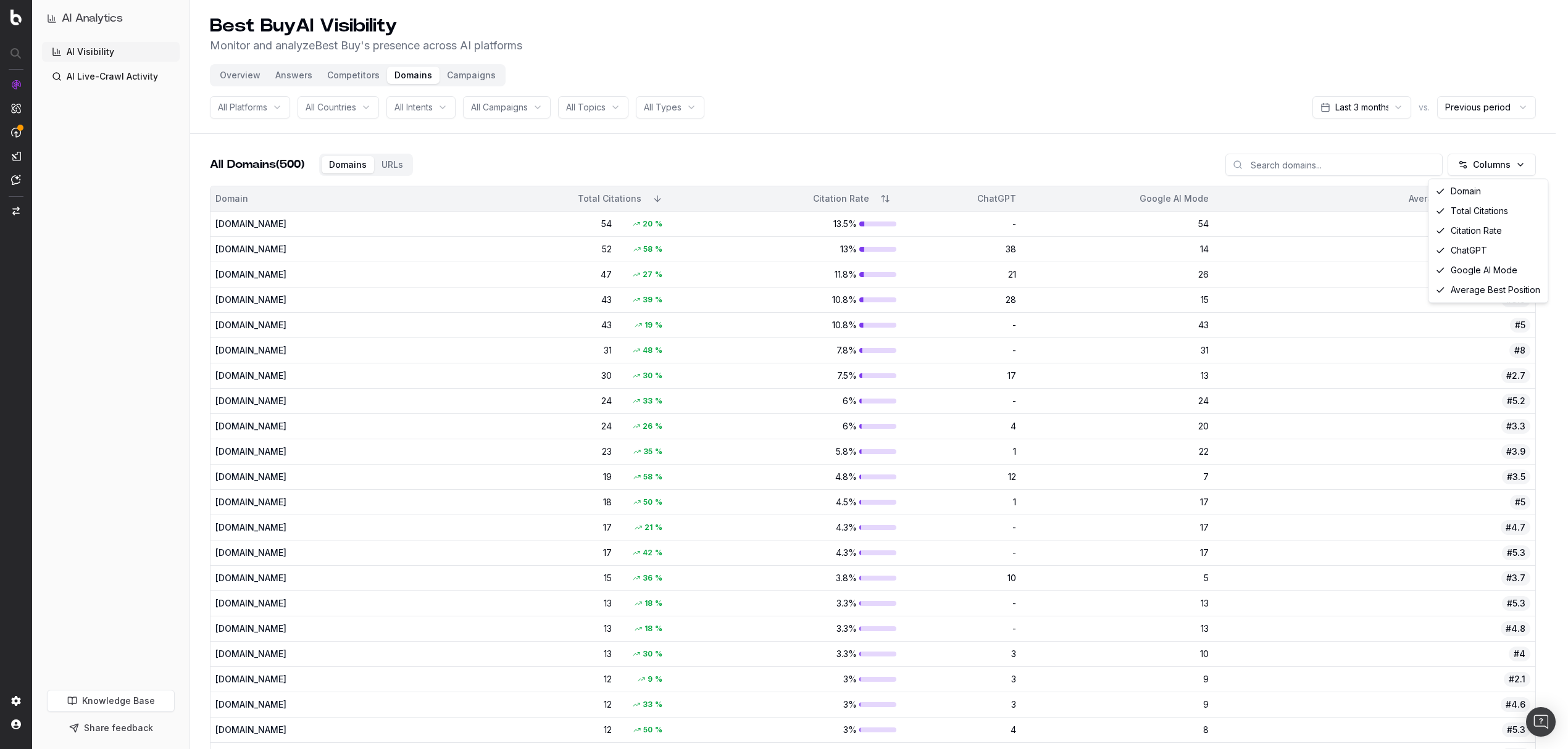
click at [1510, 164] on html "AI Analytics AI Visibility AI Live-Crawl Activity Knowledge Base Share feedback…" at bounding box center [784, 374] width 1568 height 749
click at [1516, 158] on html "AI Analytics AI Visibility AI Live-Crawl Activity Knowledge Base Share feedback…" at bounding box center [790, 374] width 1580 height 749
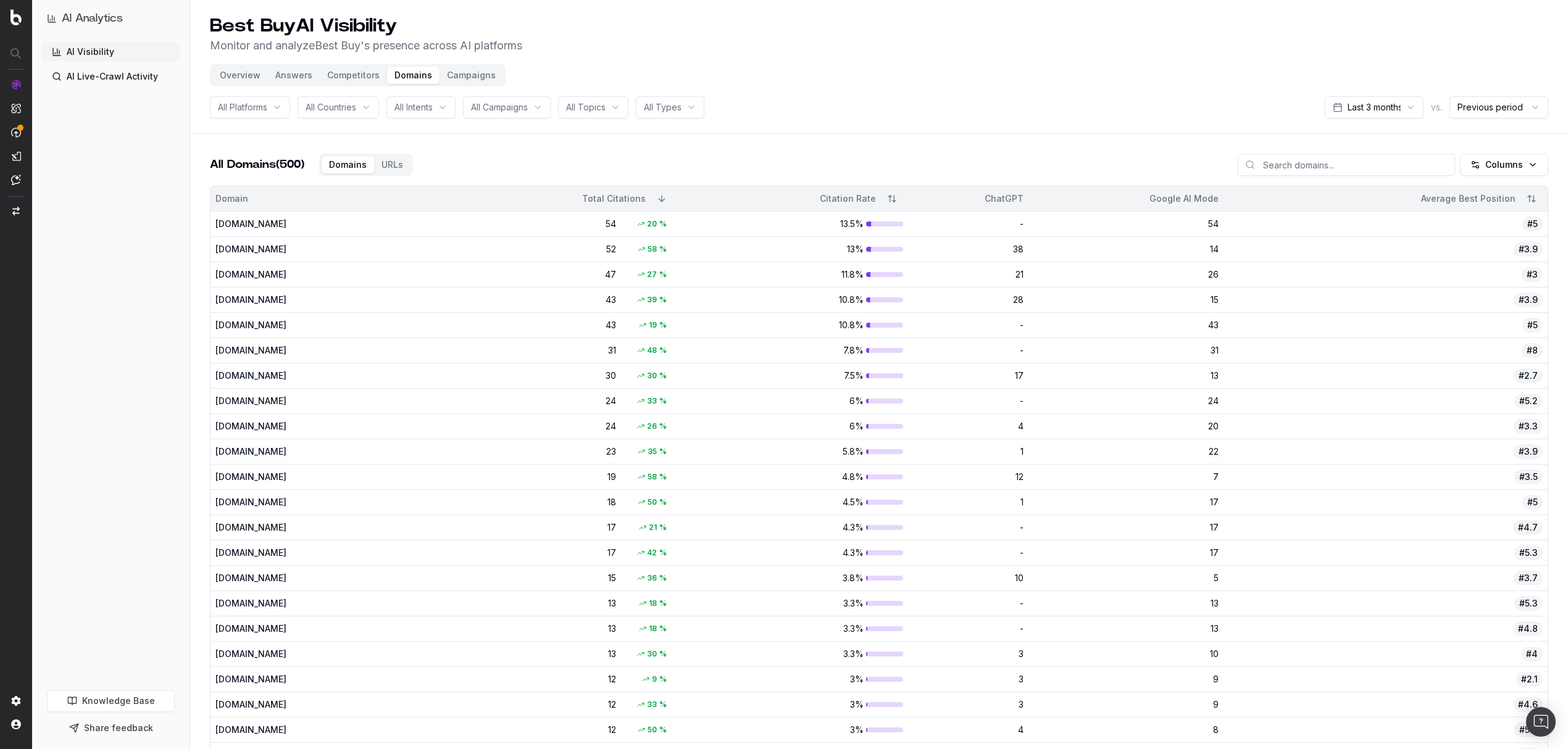
click at [241, 74] on button "Overview" at bounding box center [240, 75] width 56 height 17
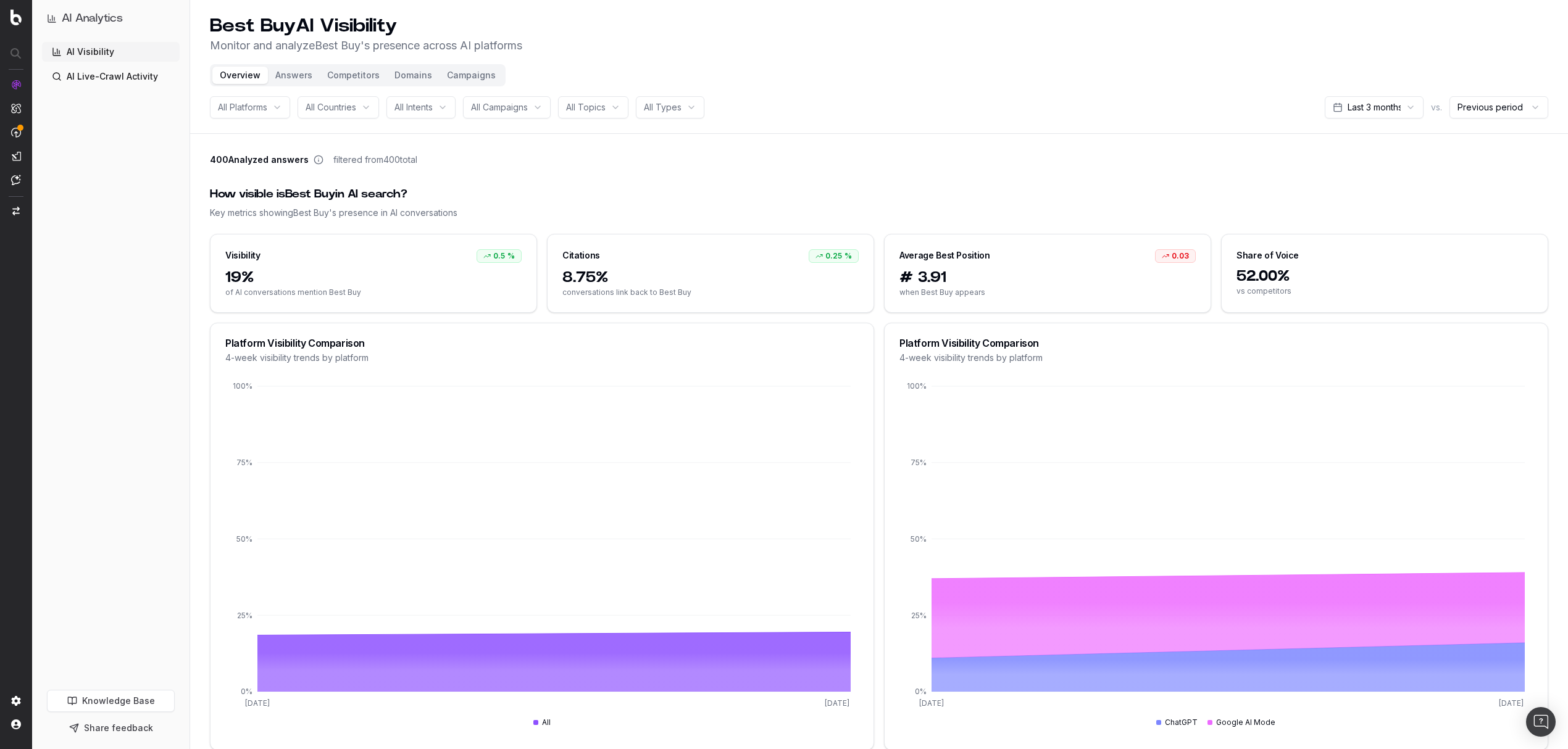
click at [698, 111] on html "AI Analytics AI Visibility AI Live-Crawl Activity Knowledge Base Share feedback…" at bounding box center [784, 374] width 1568 height 749
click at [623, 112] on div "All Topics" at bounding box center [593, 107] width 70 height 22
click at [296, 78] on button "Answers" at bounding box center [294, 75] width 52 height 17
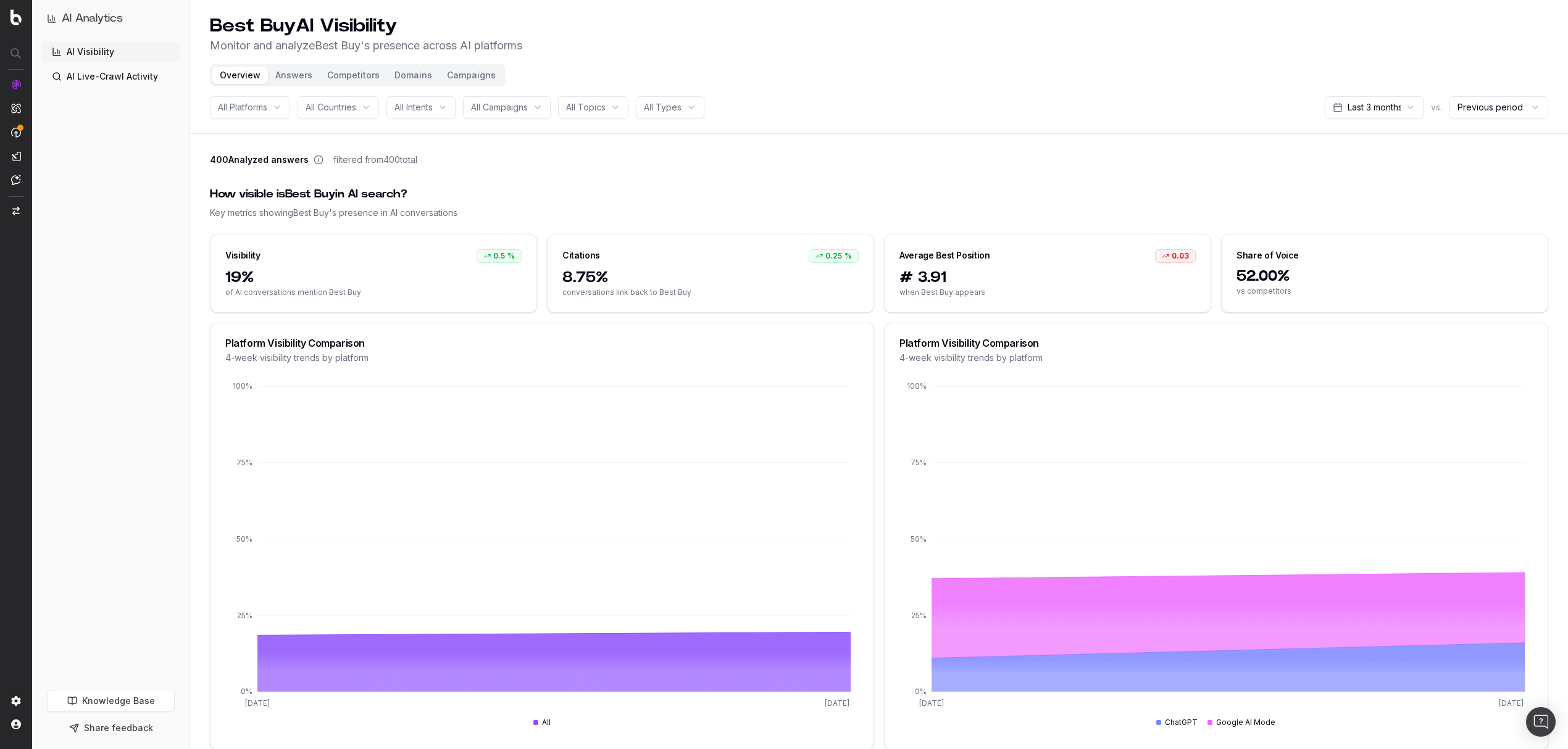
click at [295, 74] on button "Answers" at bounding box center [294, 75] width 52 height 17
click at [289, 75] on button "Answers" at bounding box center [294, 75] width 52 height 17
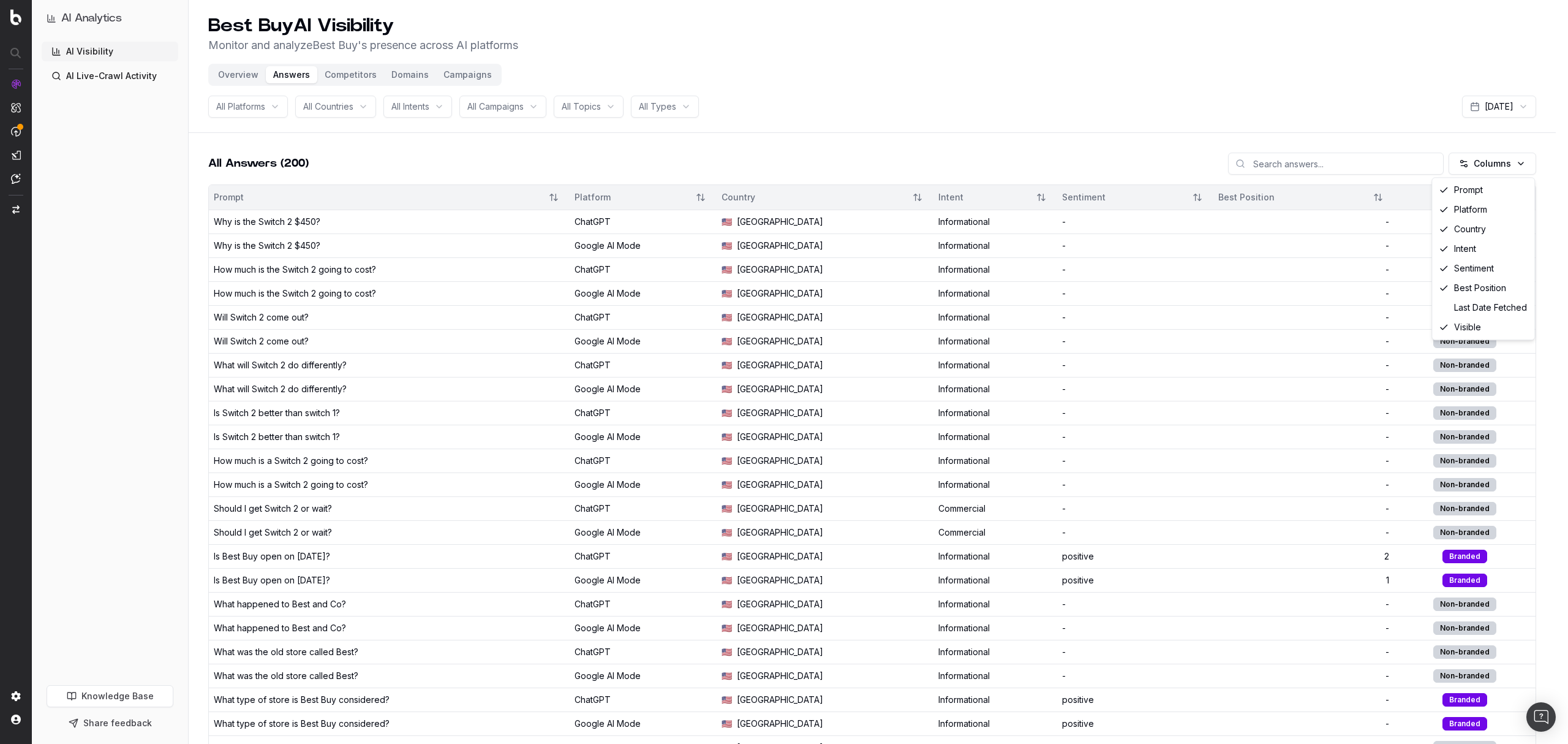
click at [1461, 168] on html "AI Analytics AI Visibility AI Live-Crawl Activity Knowledge Base Share feedback…" at bounding box center [784, 372] width 1568 height 744
click at [1061, 123] on html "AI Analytics AI Visibility AI Live-Crawl Activity Knowledge Base Share feedback…" at bounding box center [784, 372] width 1568 height 744
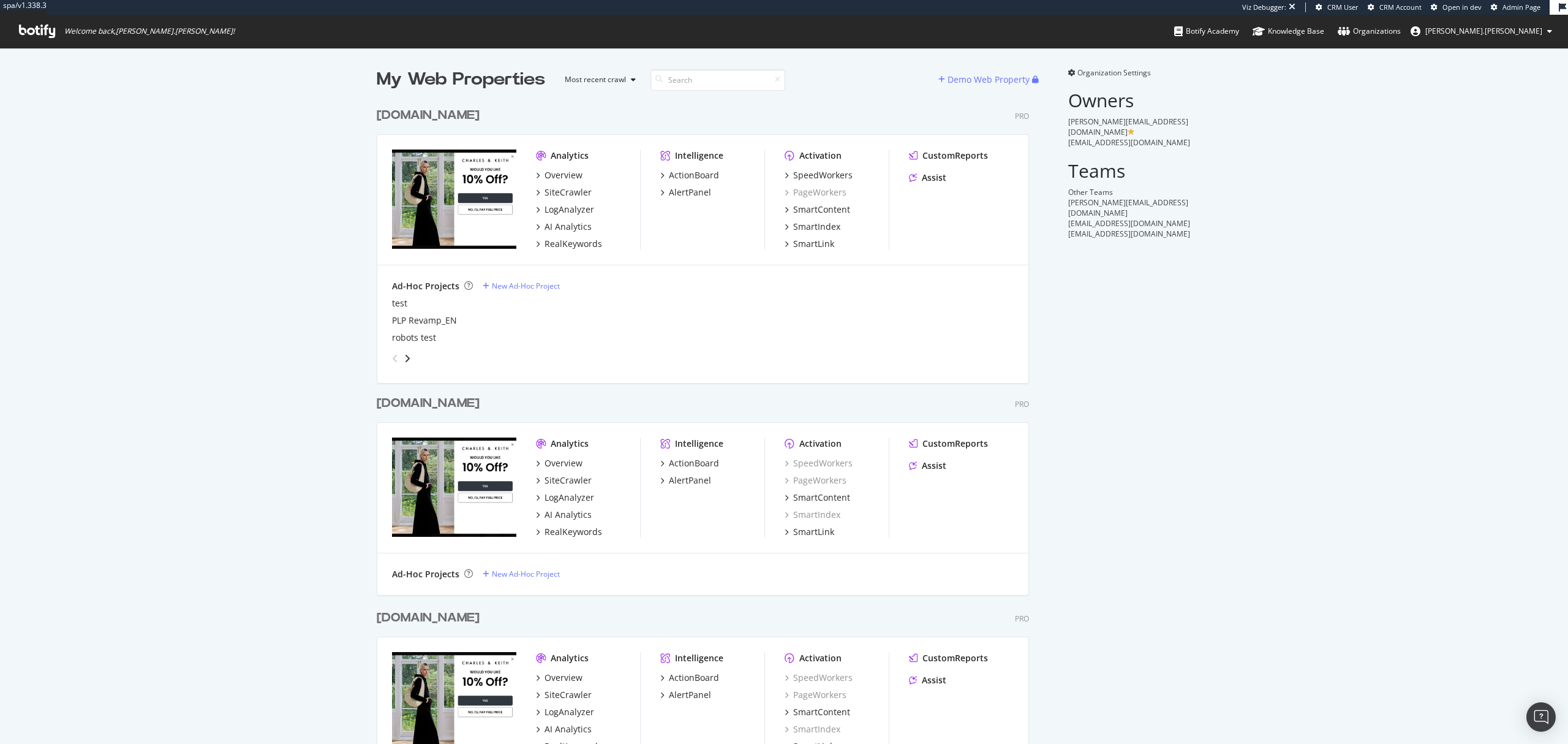
scroll to position [721, 650]
